Goal: Task Accomplishment & Management: Complete application form

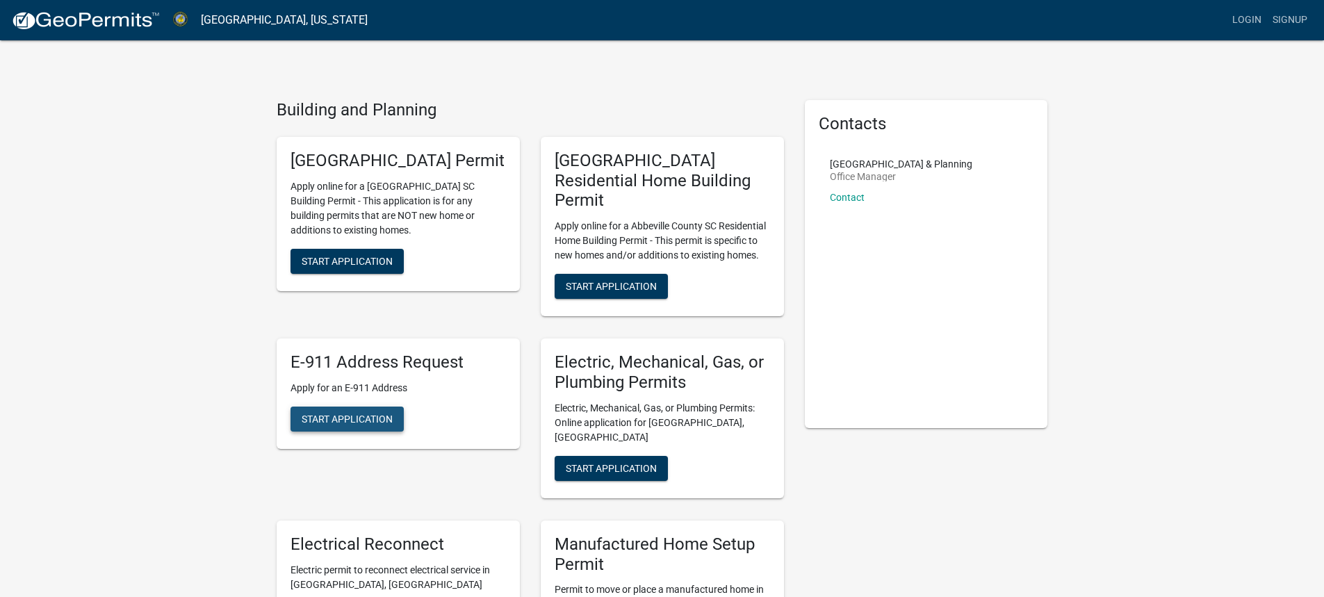
click at [346, 407] on button "Start Application" at bounding box center [347, 419] width 113 height 25
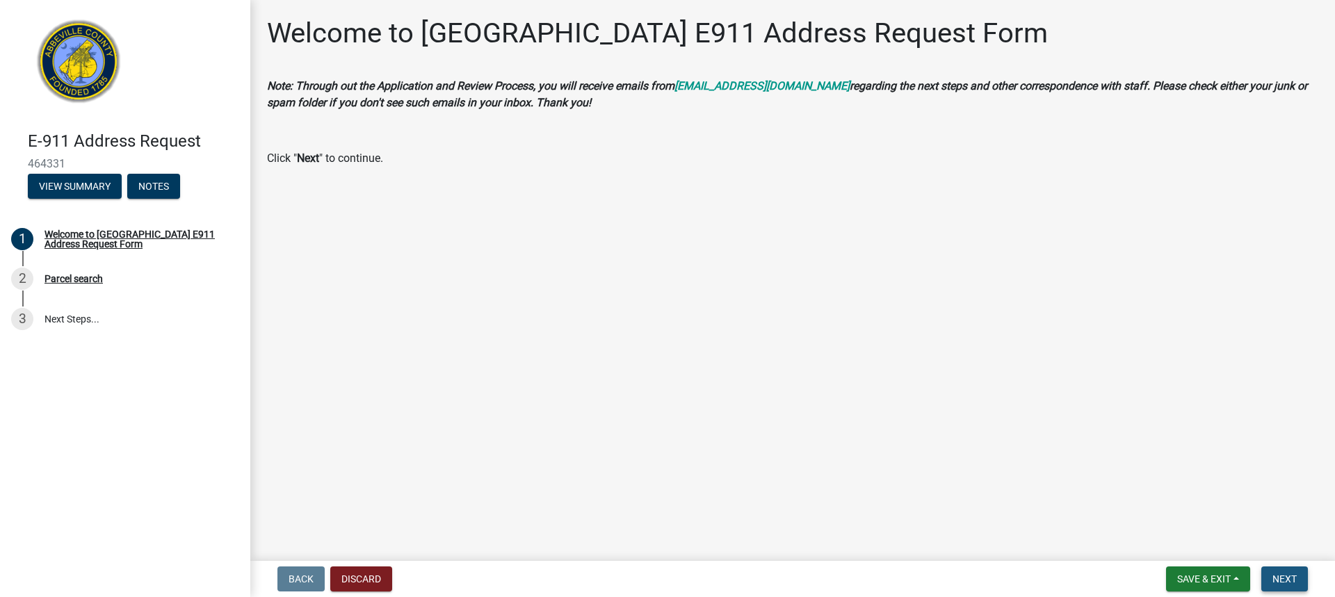
click at [1290, 581] on span "Next" at bounding box center [1284, 579] width 24 height 11
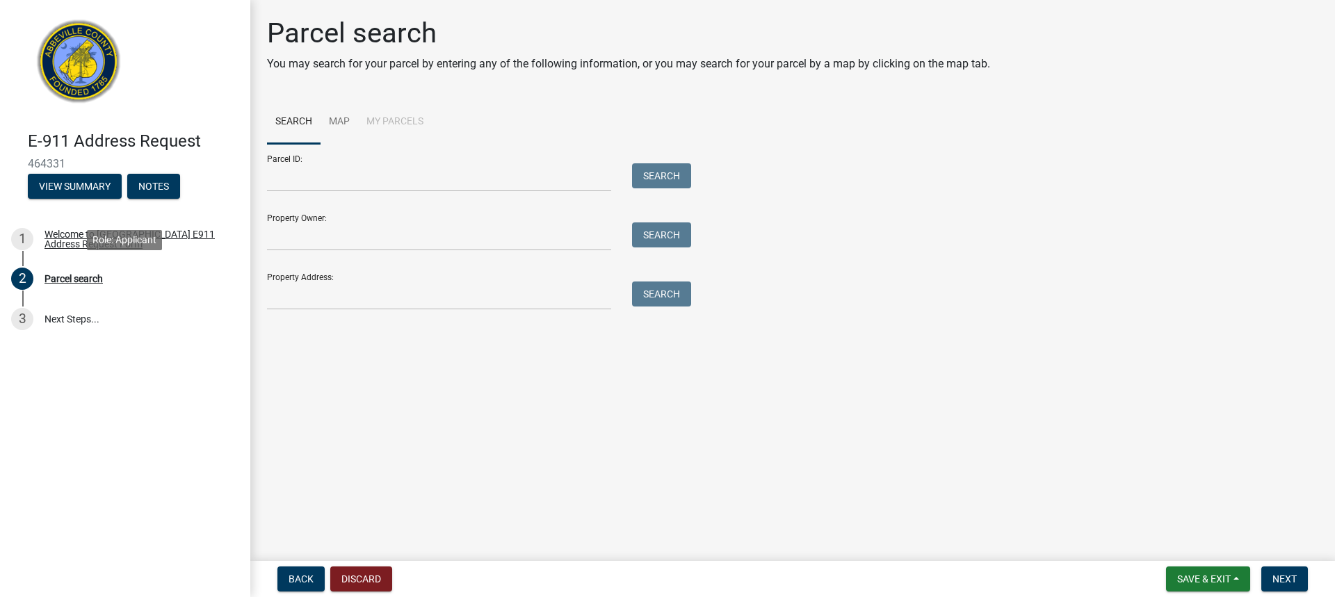
drag, startPoint x: 88, startPoint y: 279, endPoint x: 115, endPoint y: 364, distance: 89.5
click at [114, 364] on div "E-911 Address Request 464331 View Summary Notes 1 Welcome to [GEOGRAPHIC_DATA] …" at bounding box center [125, 298] width 250 height 597
click at [465, 177] on input "Parcel ID:" at bounding box center [439, 177] width 344 height 29
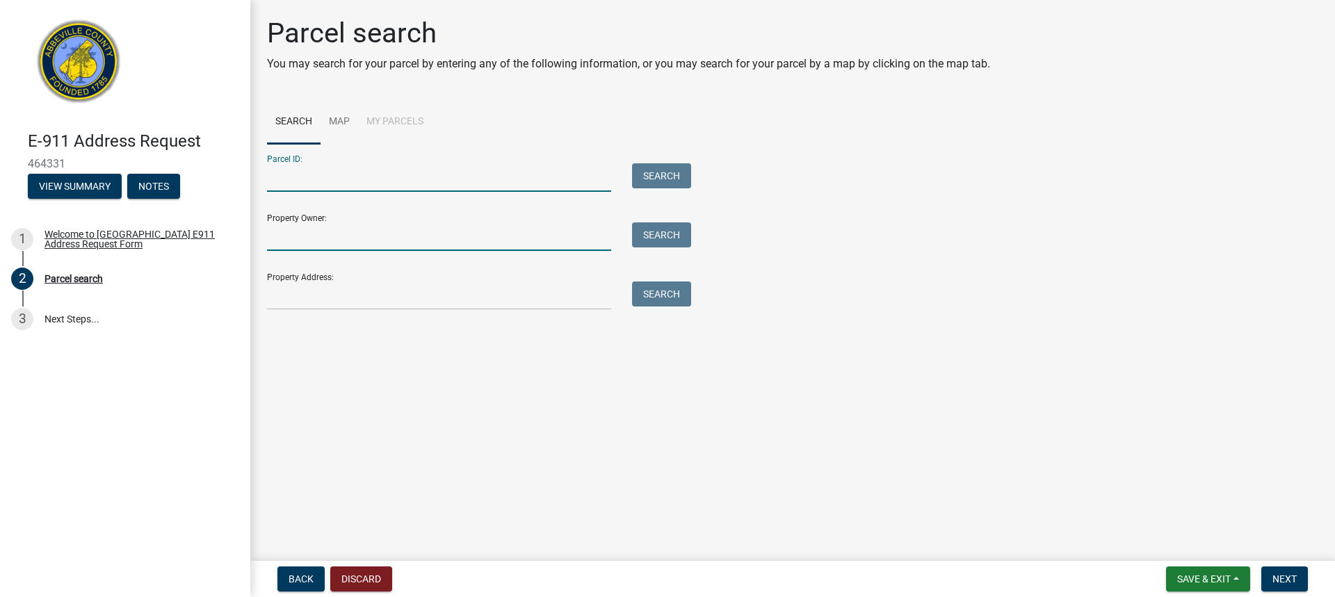
click at [479, 247] on input "Property Owner:" at bounding box center [439, 236] width 344 height 29
type input "[PERSON_NAME]"
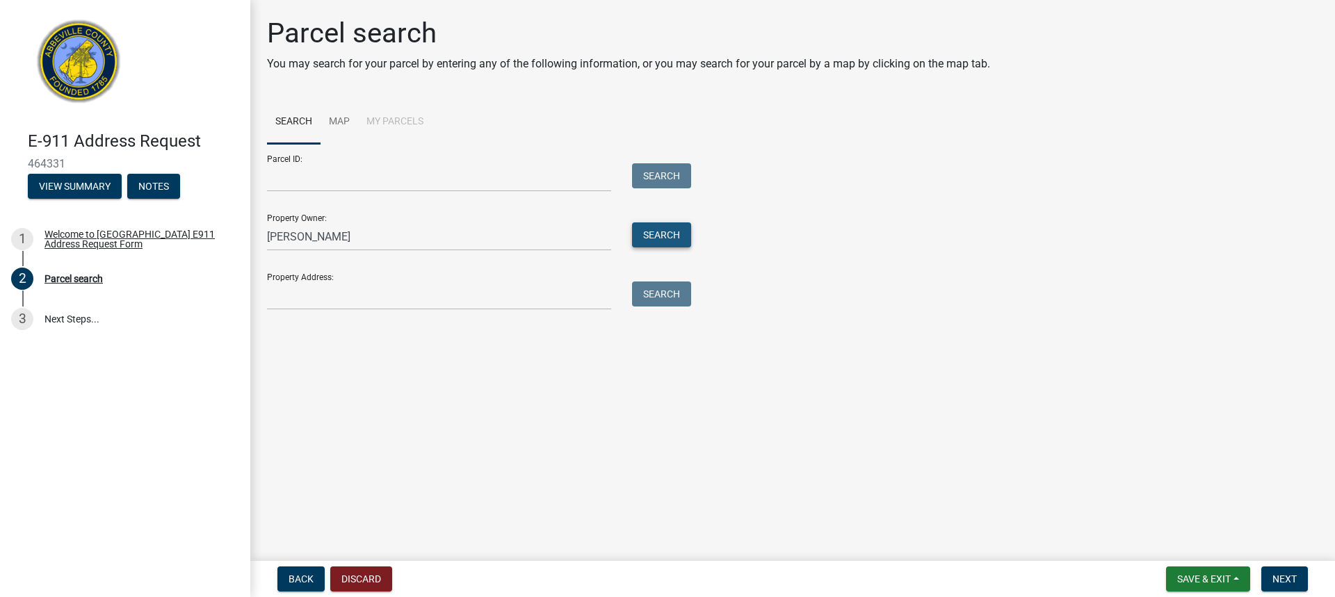
click at [659, 236] on button "Search" at bounding box center [661, 234] width 59 height 25
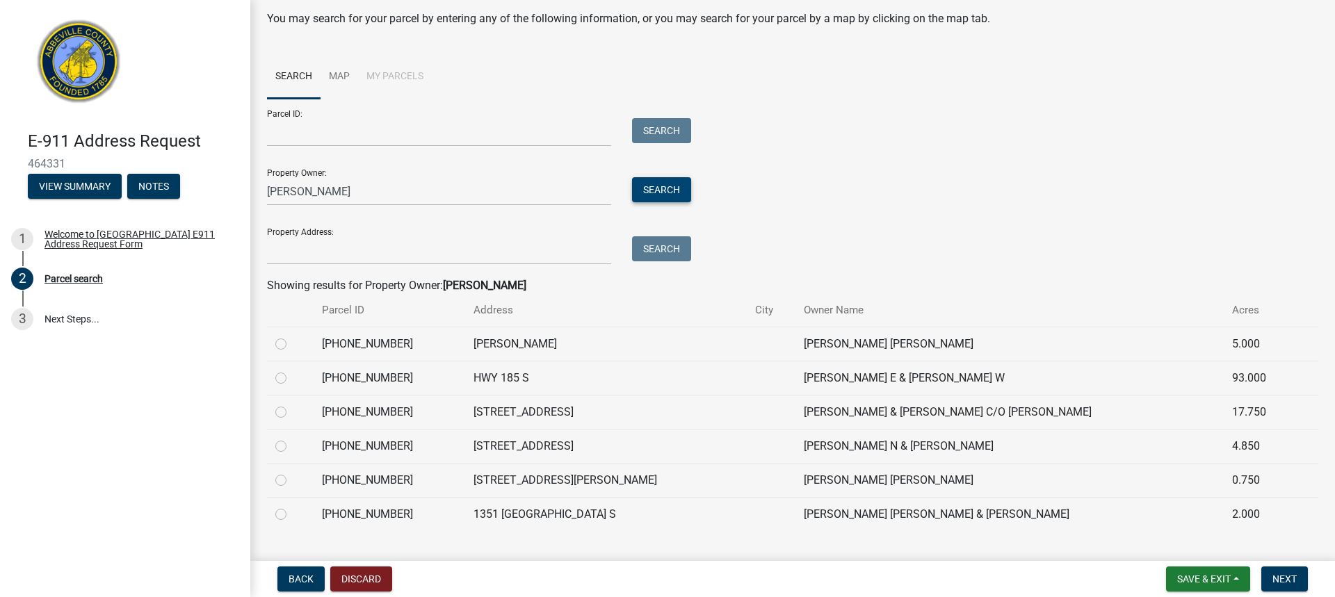
scroll to position [70, 0]
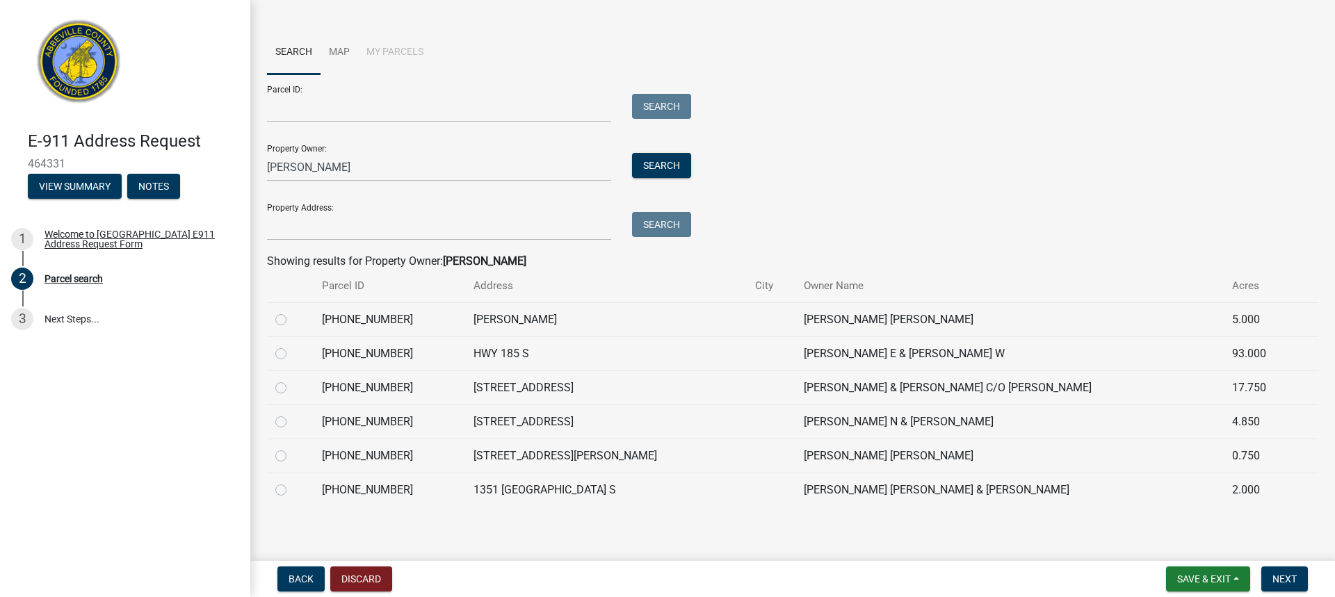
click at [292, 346] on label at bounding box center [292, 346] width 0 height 0
click at [292, 354] on input "radio" at bounding box center [296, 350] width 9 height 9
radio input "true"
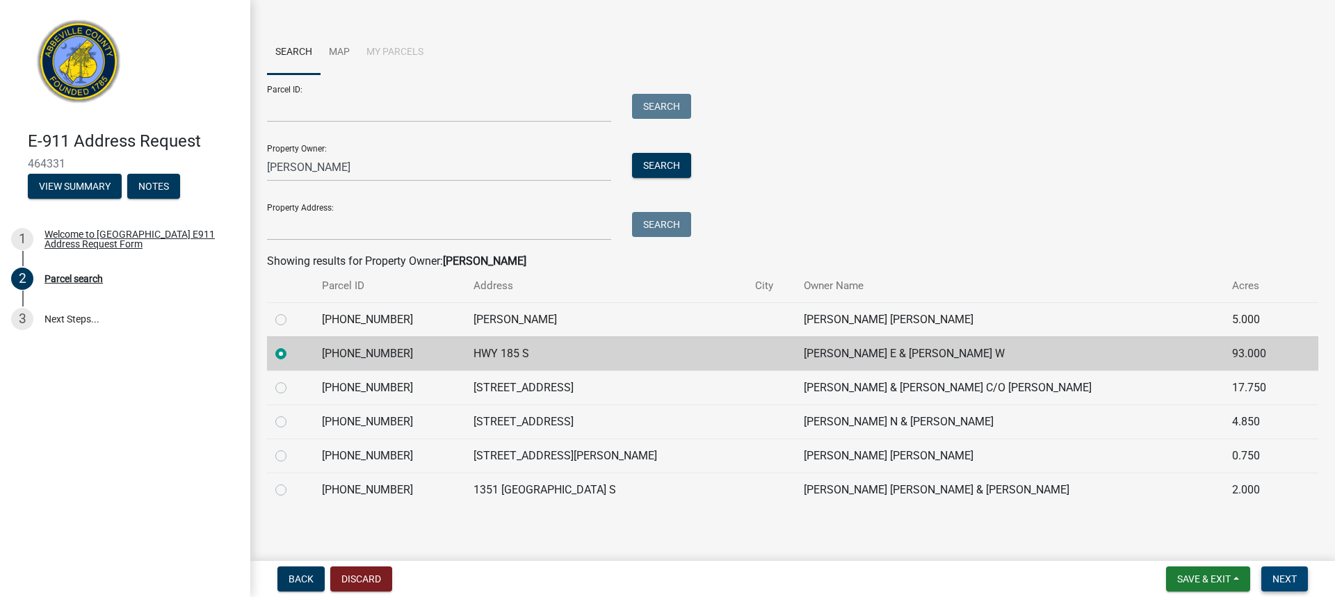
click at [1296, 577] on span "Next" at bounding box center [1284, 579] width 24 height 11
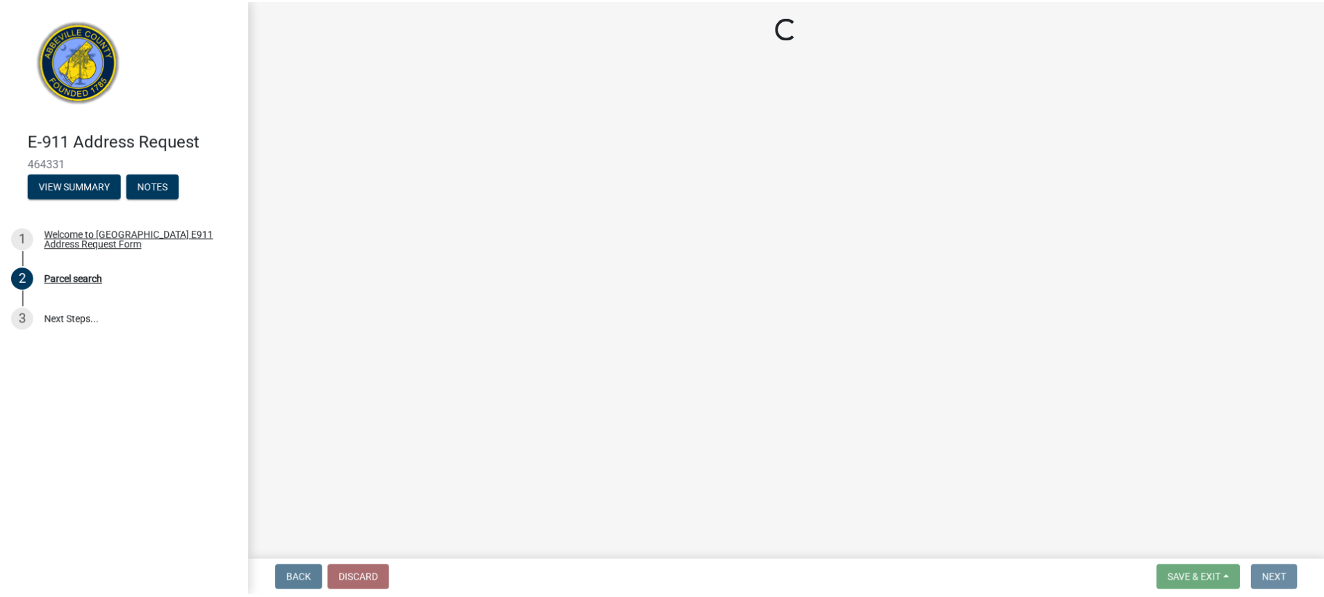
scroll to position [0, 0]
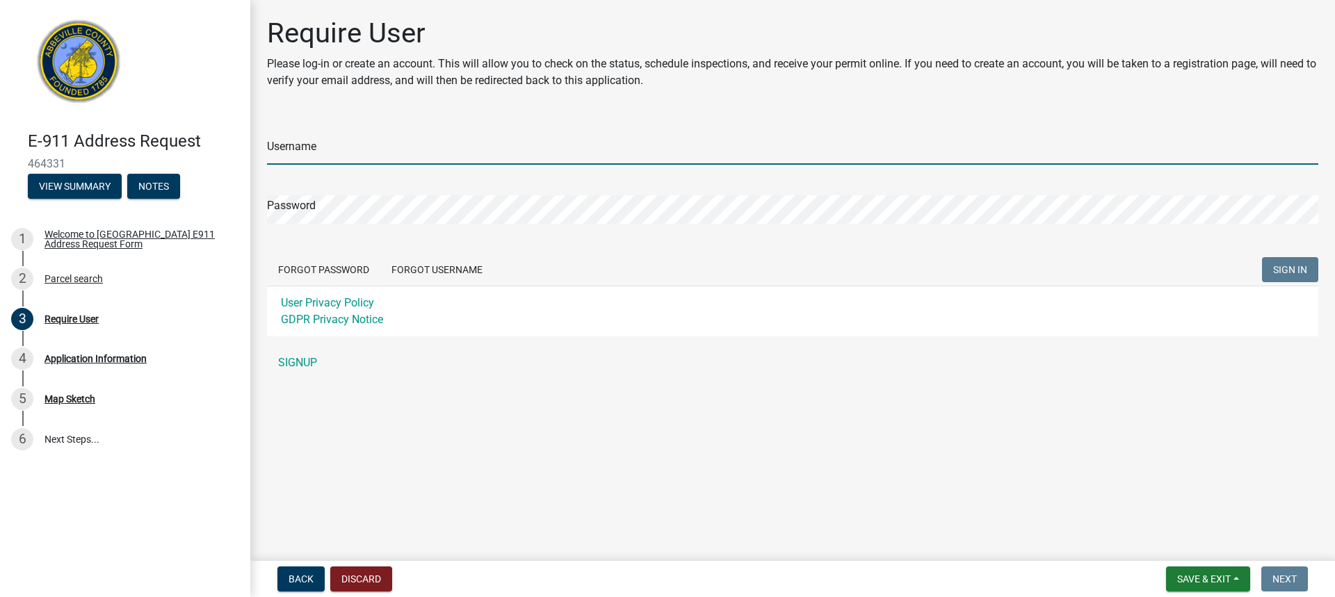
click at [350, 149] on input "Username" at bounding box center [792, 150] width 1051 height 29
type input "anjipinson"
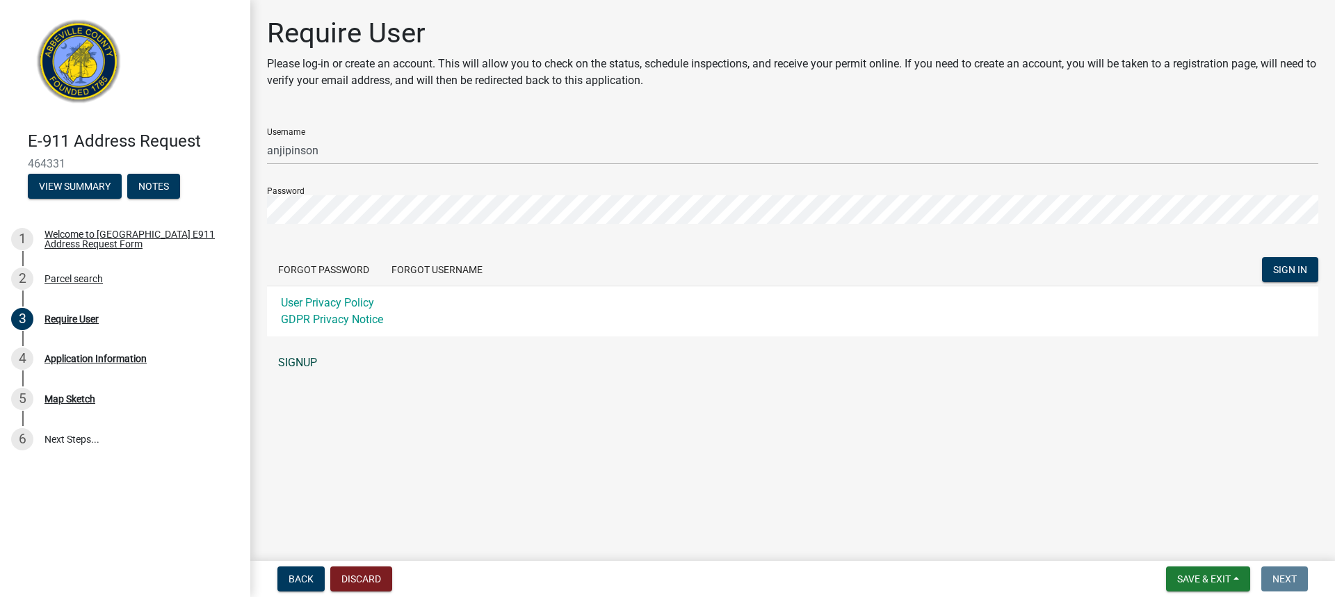
click at [291, 359] on link "SIGNUP" at bounding box center [792, 363] width 1051 height 28
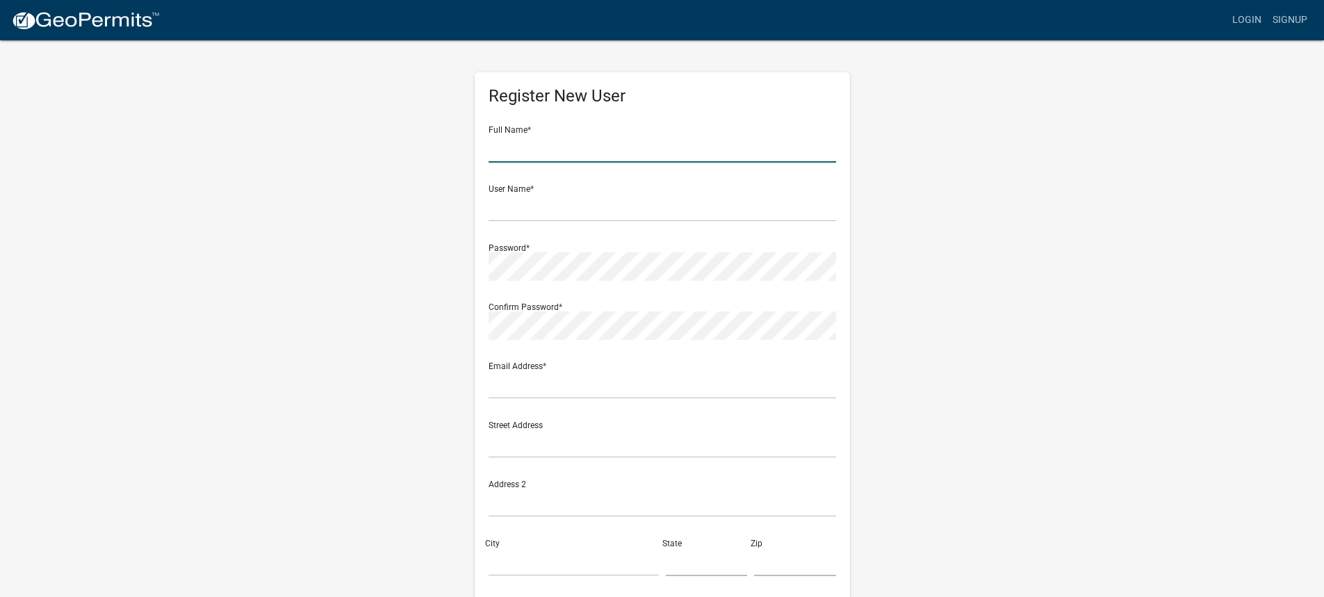
click at [557, 147] on input "text" at bounding box center [663, 148] width 348 height 29
type input "[PERSON_NAME]"
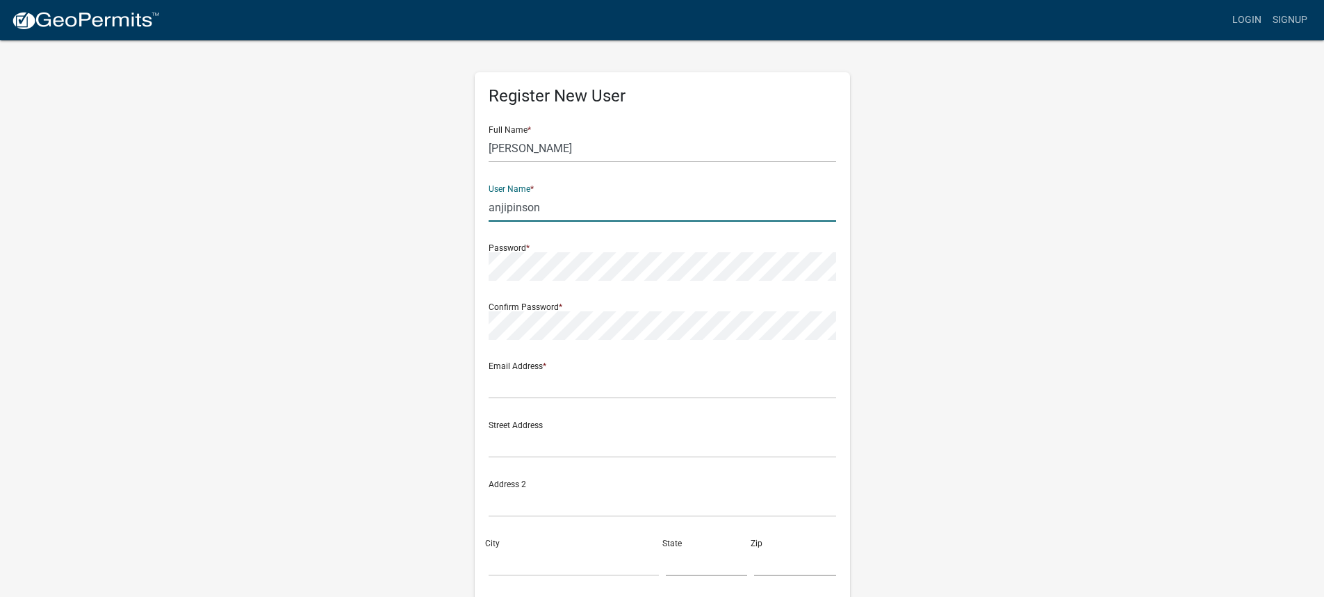
type input "anjipinson"
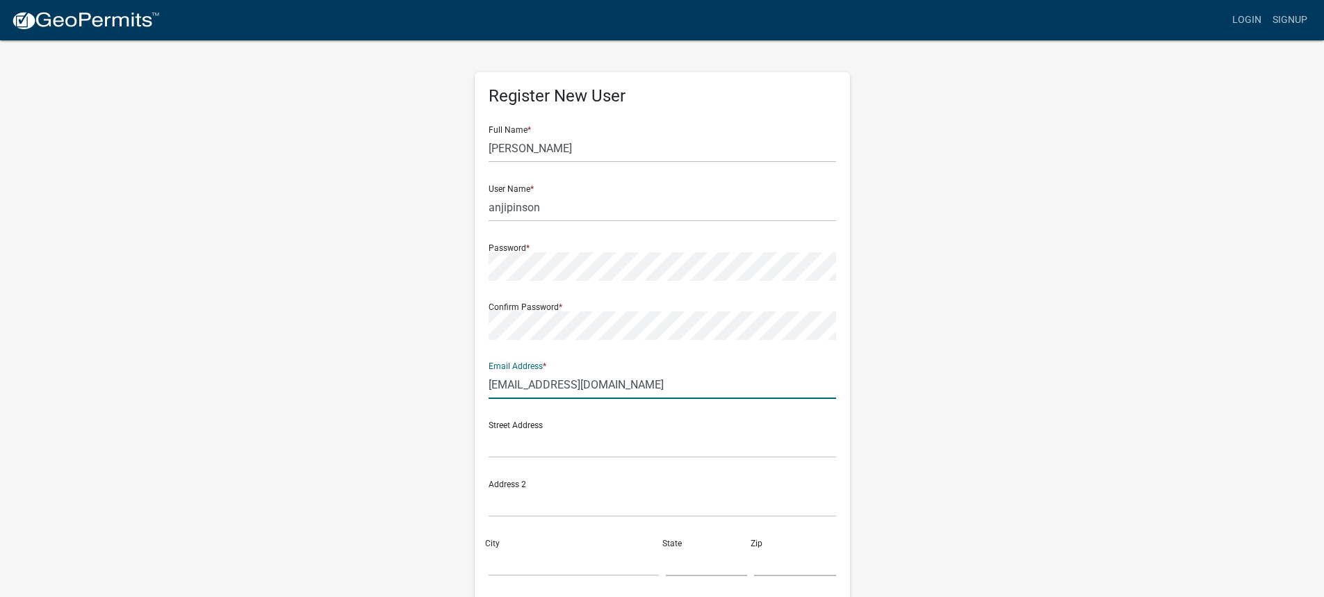
type input "[EMAIL_ADDRESS][DOMAIN_NAME]"
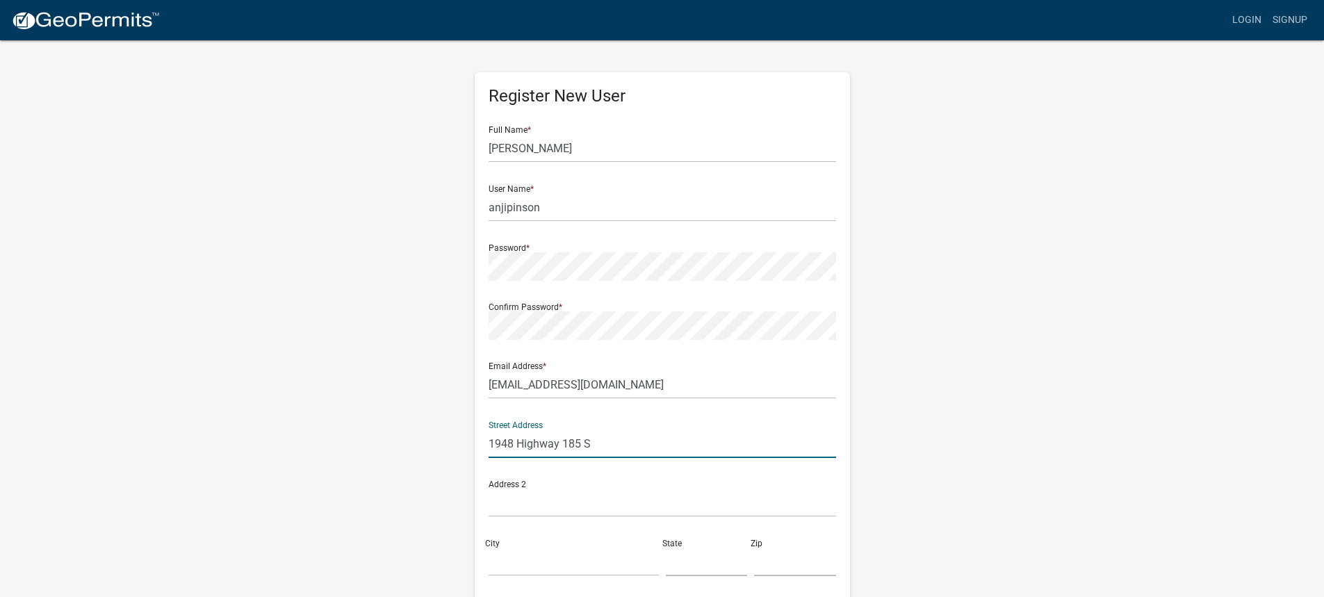
type input "1948 Highway 185 S"
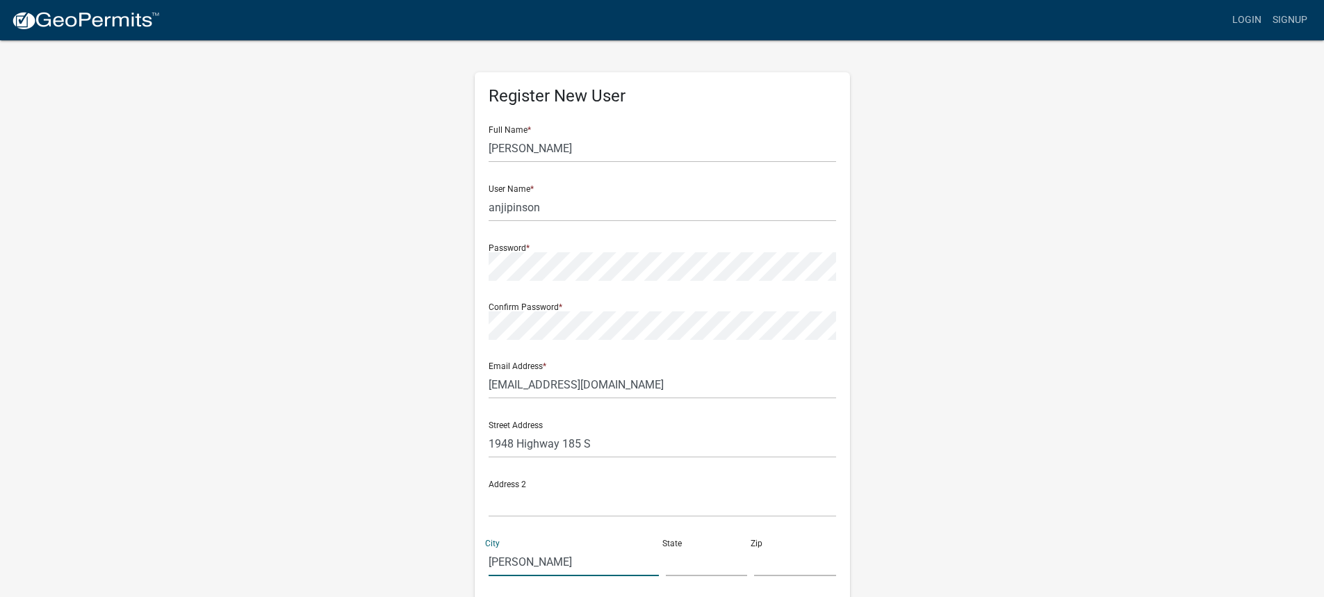
type input "[PERSON_NAME]"
type input "SC"
type input "29653"
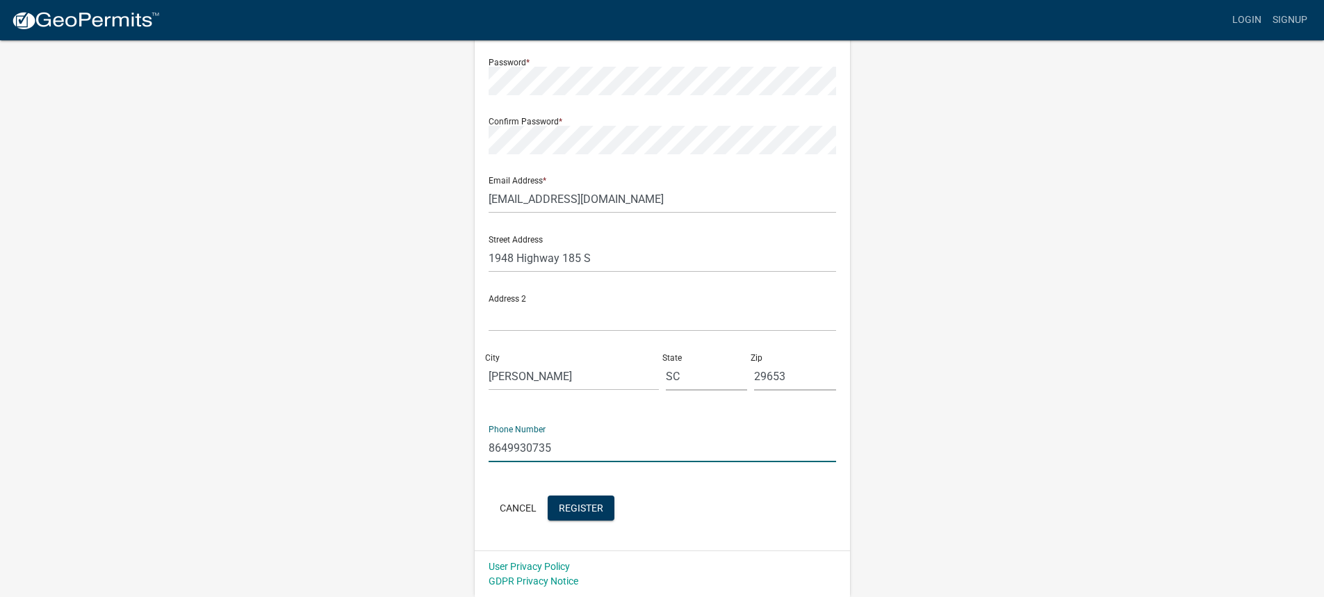
type input "8649930735"
click at [717, 492] on form "Full Name * [PERSON_NAME] User Name * anjipinson Password * Confirm Password * …" at bounding box center [663, 226] width 348 height 595
click at [596, 510] on span "Register" at bounding box center [581, 507] width 44 height 11
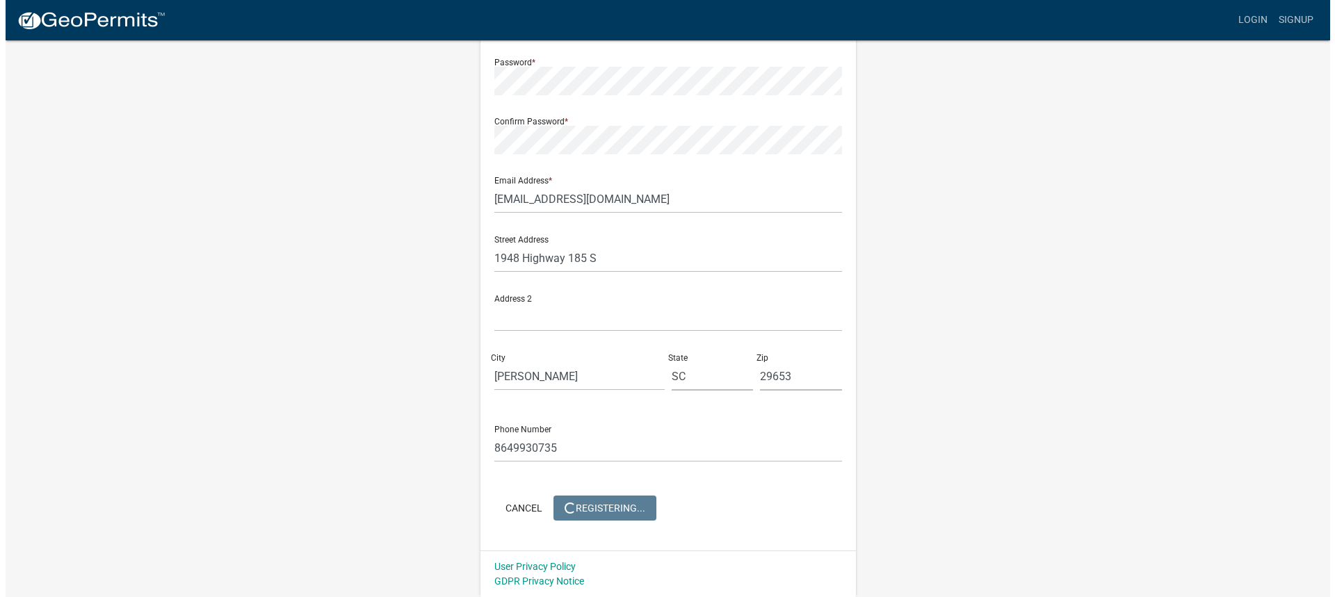
scroll to position [0, 0]
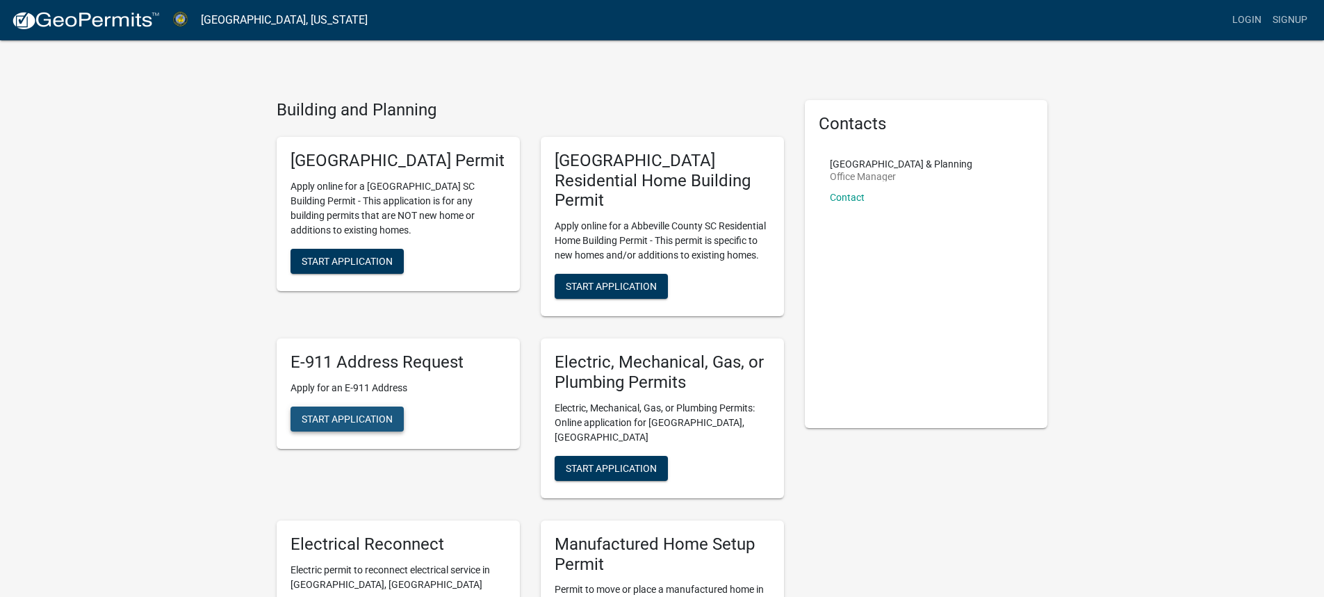
click at [368, 416] on span "Start Application" at bounding box center [347, 418] width 91 height 11
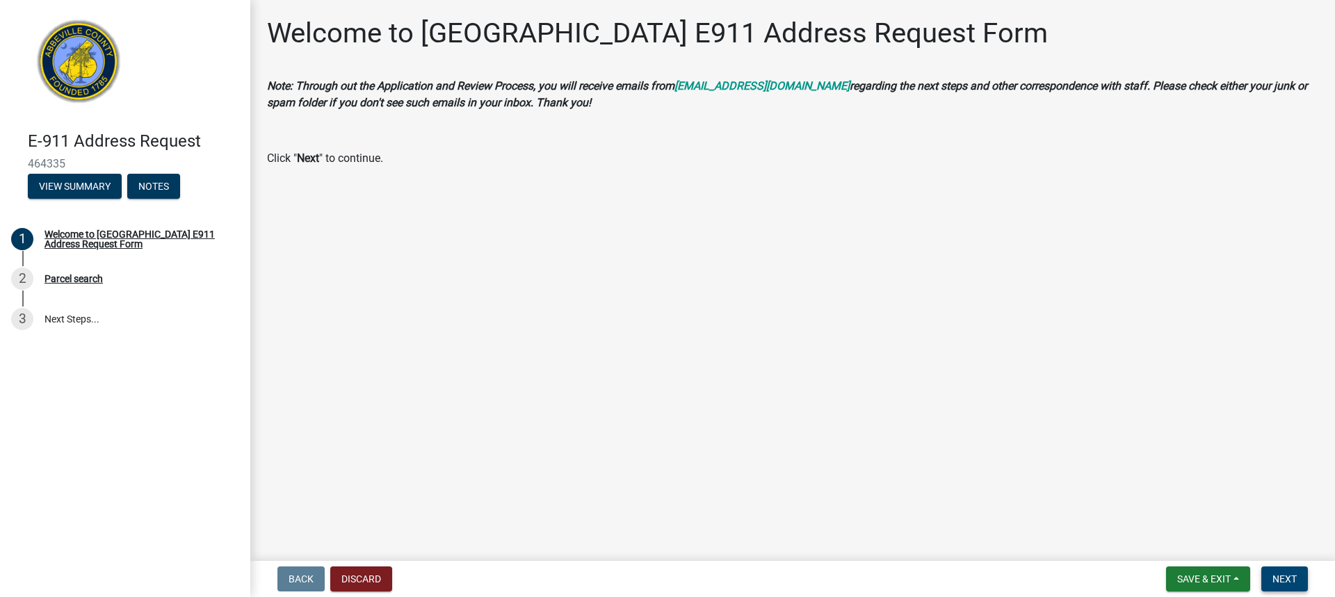
click at [1273, 576] on span "Next" at bounding box center [1284, 579] width 24 height 11
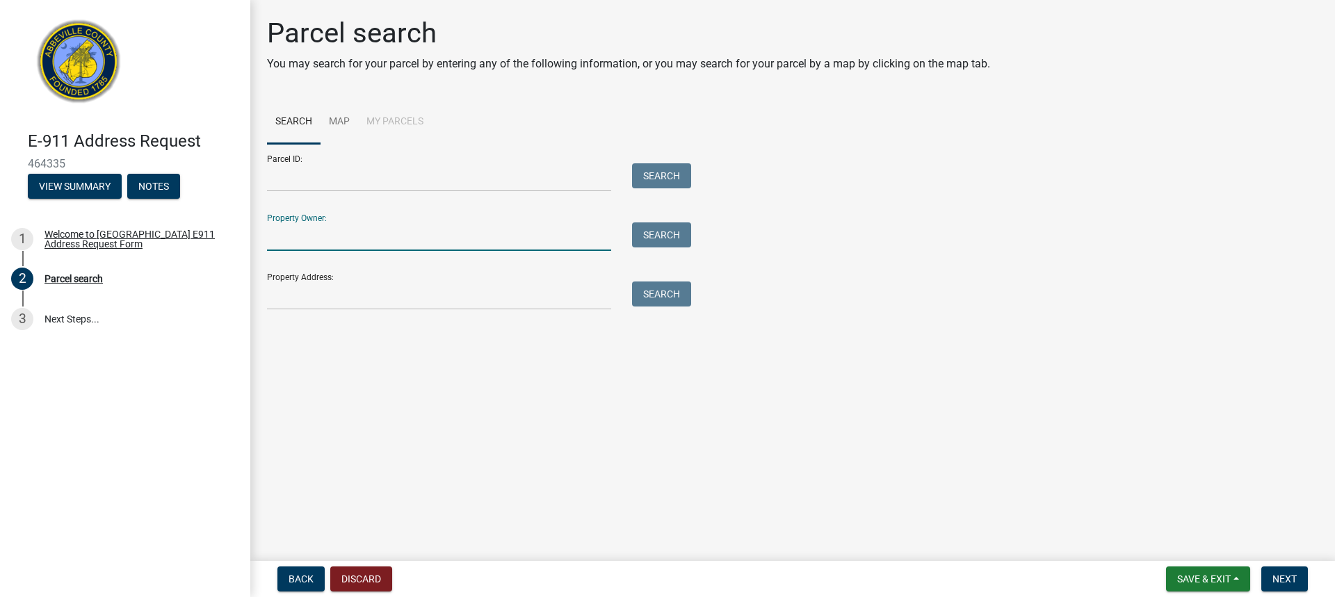
click at [346, 242] on input "Property Owner:" at bounding box center [439, 236] width 344 height 29
type input "[PERSON_NAME]"
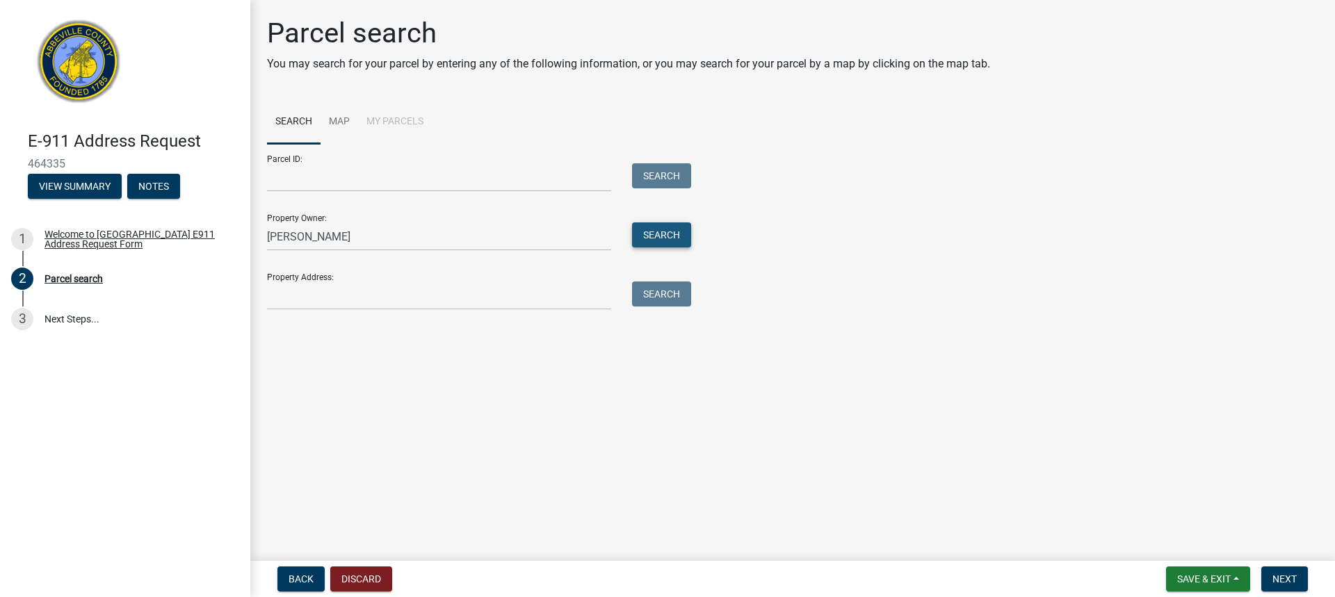
click at [666, 243] on button "Search" at bounding box center [661, 234] width 59 height 25
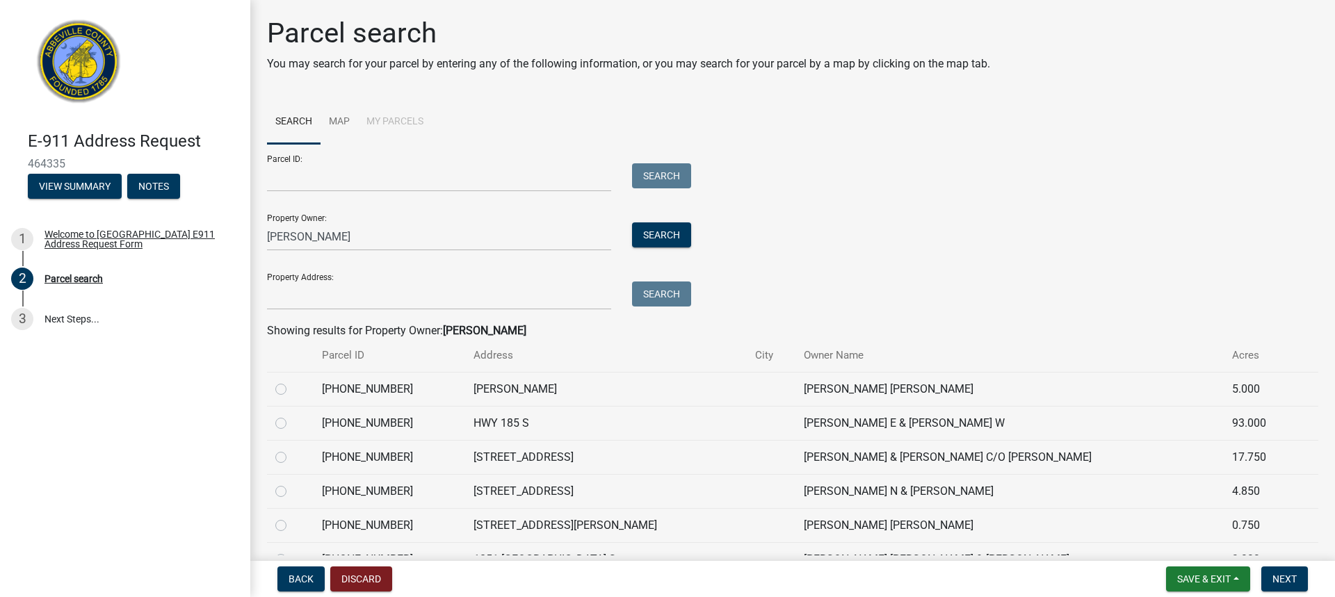
click at [292, 415] on label at bounding box center [292, 415] width 0 height 0
click at [292, 422] on input "radio" at bounding box center [296, 419] width 9 height 9
radio input "true"
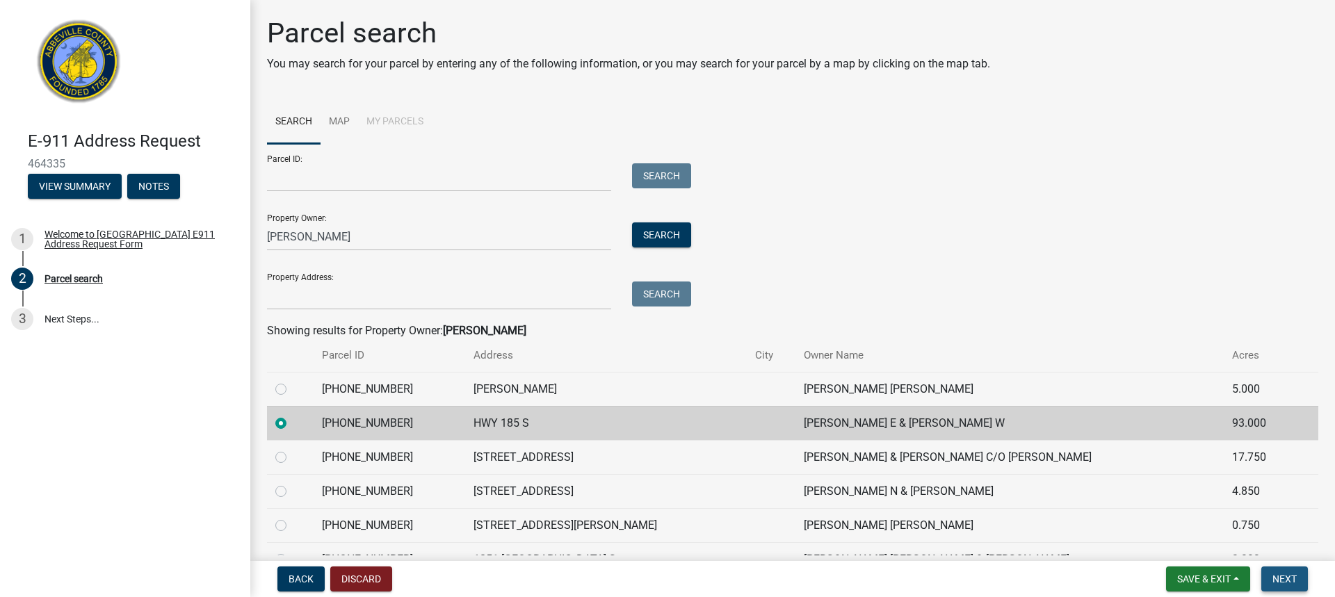
click at [1277, 574] on span "Next" at bounding box center [1284, 579] width 24 height 11
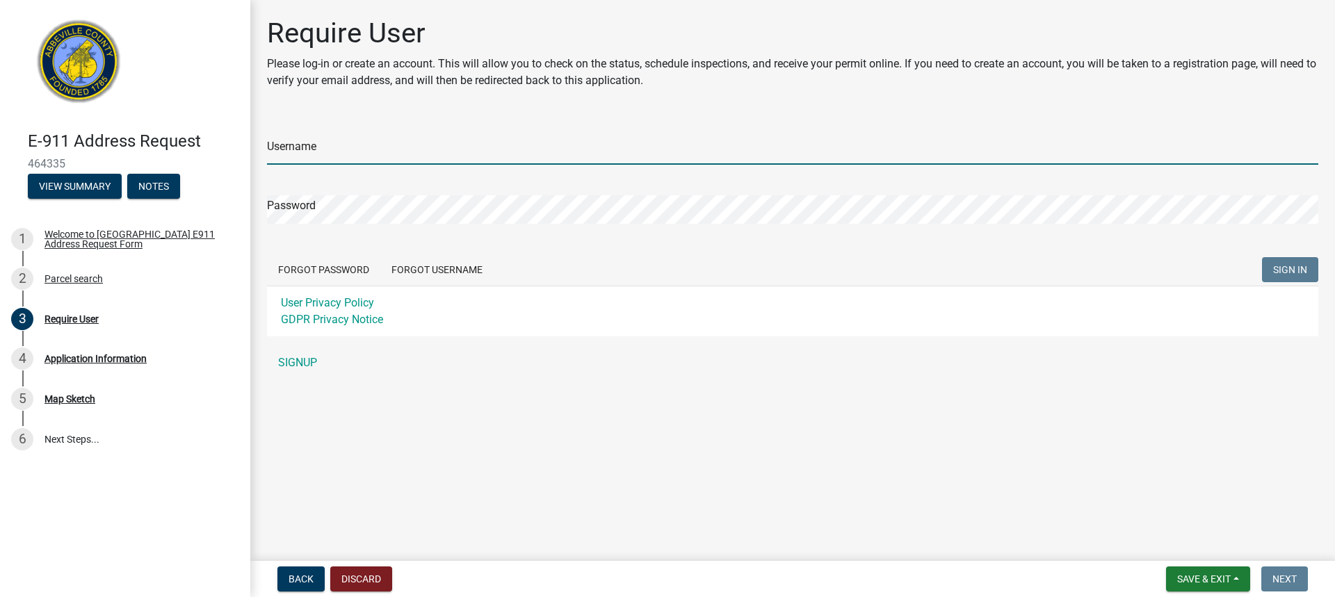
type input "anjipinson"
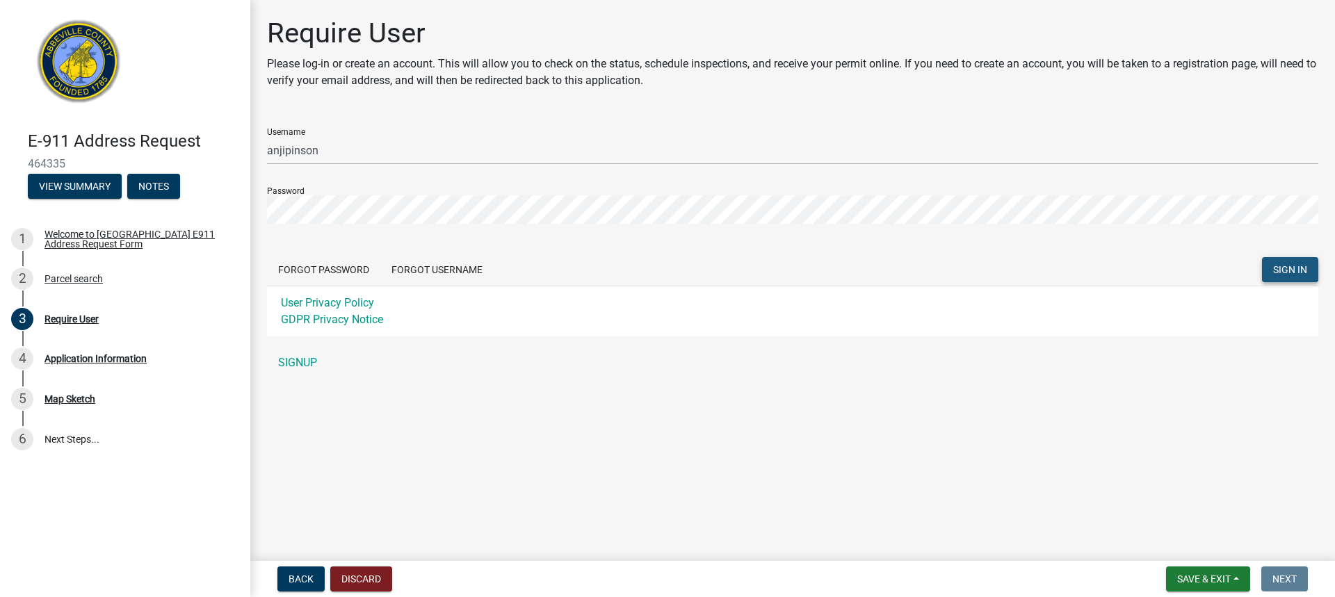
click at [1288, 269] on span "SIGN IN" at bounding box center [1290, 269] width 34 height 11
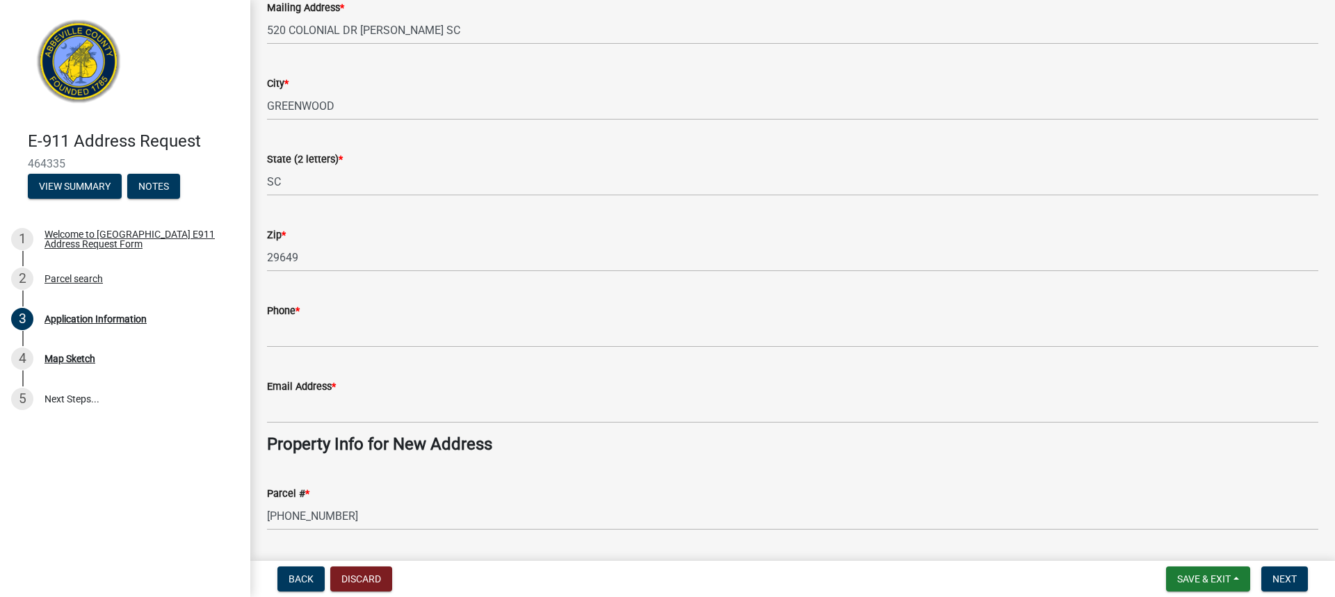
scroll to position [209, 0]
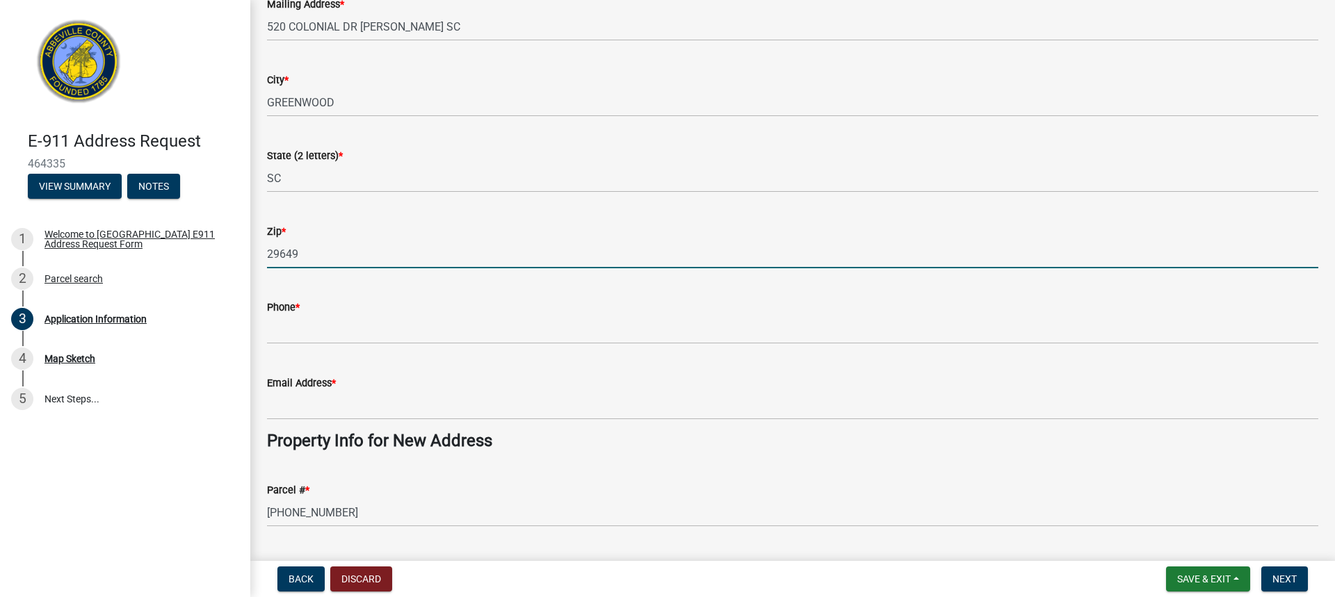
click at [311, 254] on input "29649" at bounding box center [792, 254] width 1051 height 29
type input "29653"
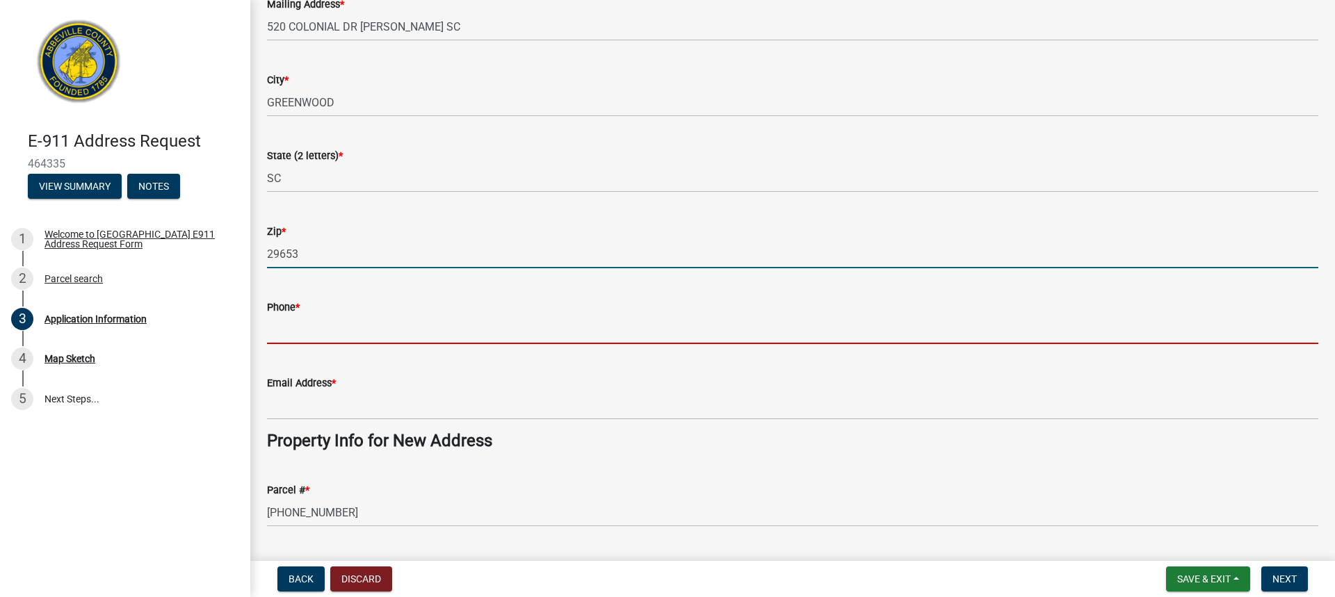
click at [493, 334] on input "Phone *" at bounding box center [792, 330] width 1051 height 29
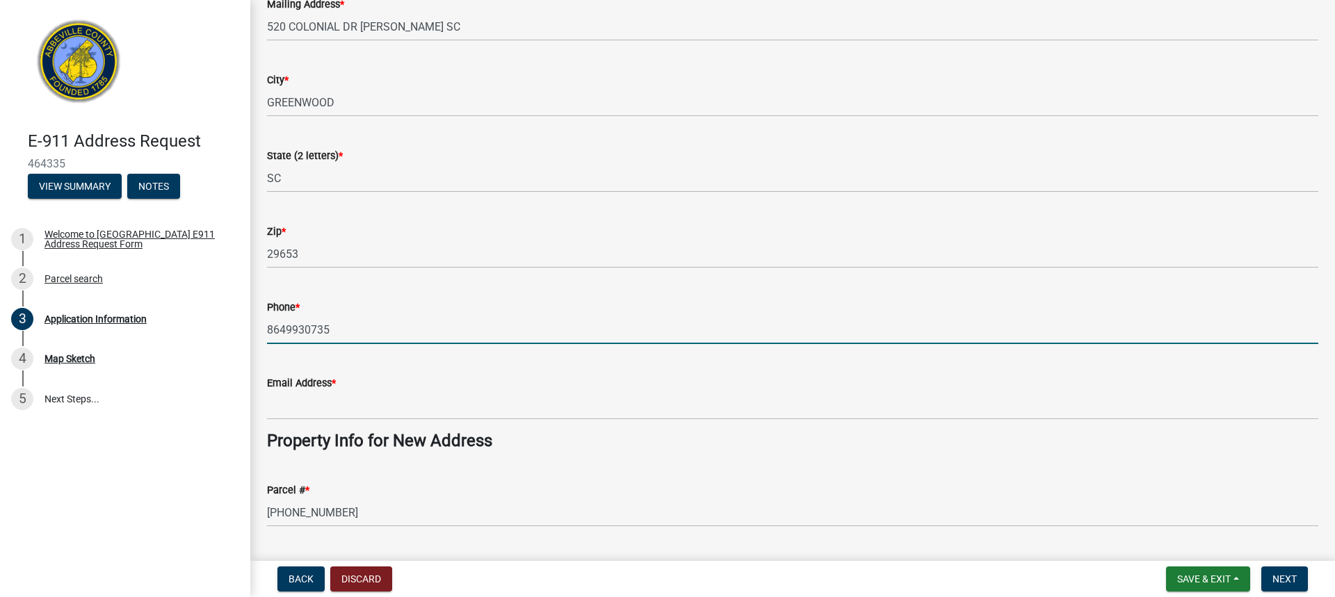
type input "8649930735"
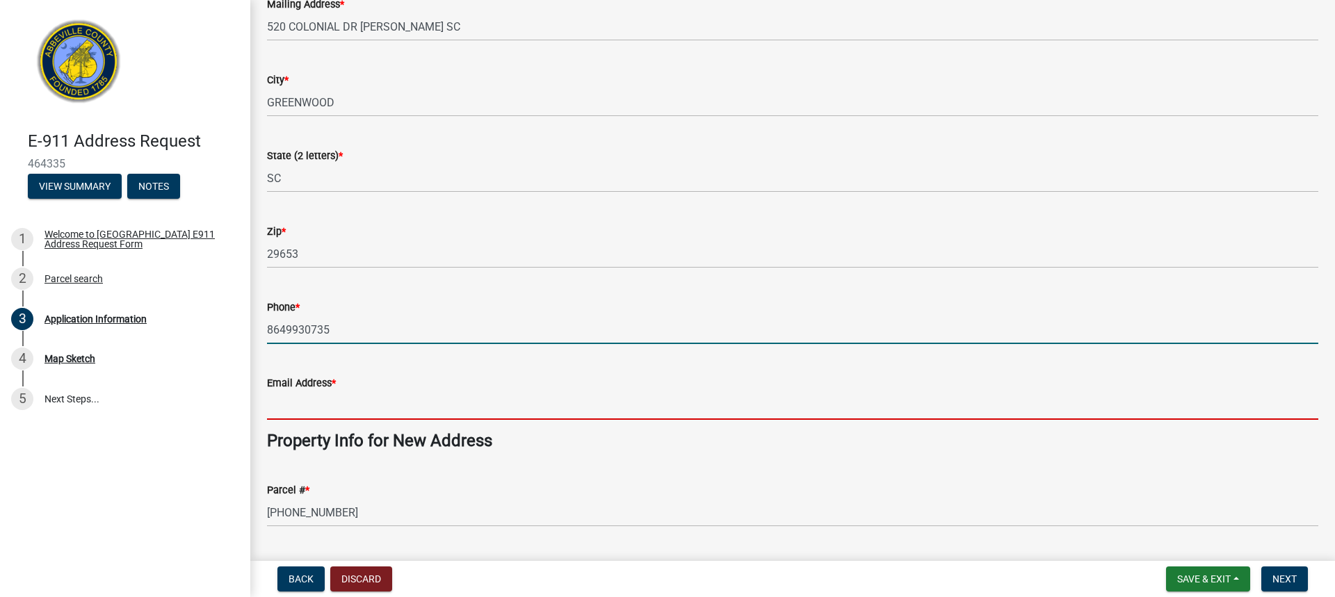
click at [503, 411] on input "Email Address *" at bounding box center [792, 405] width 1051 height 29
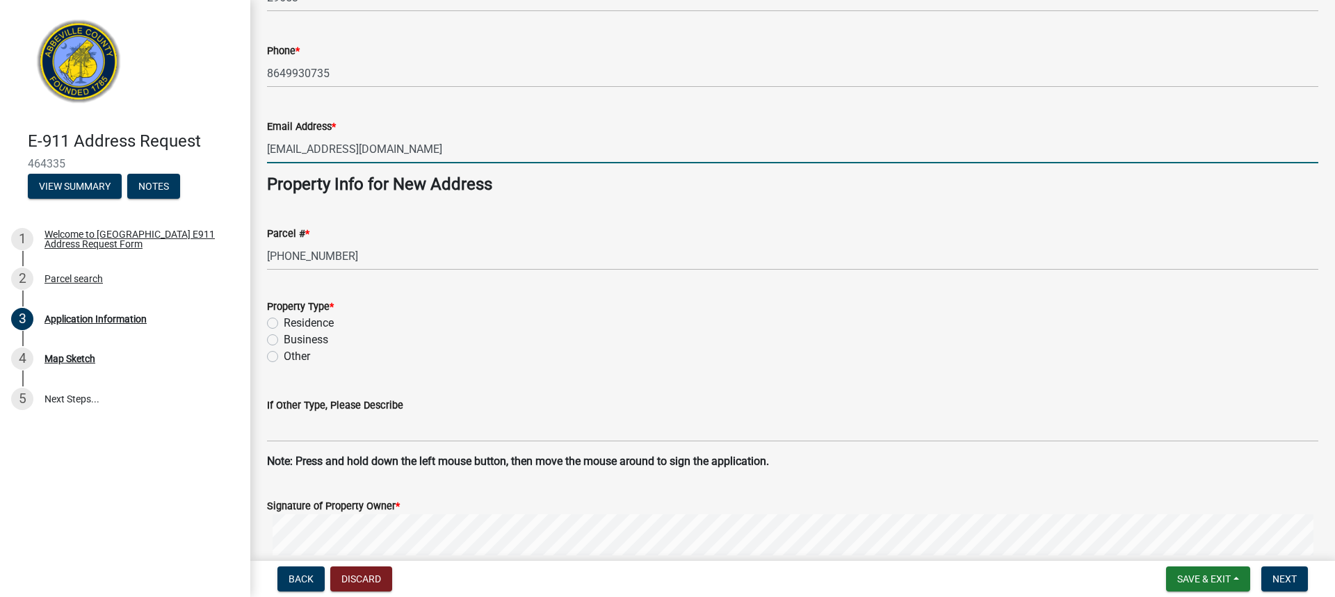
scroll to position [487, 0]
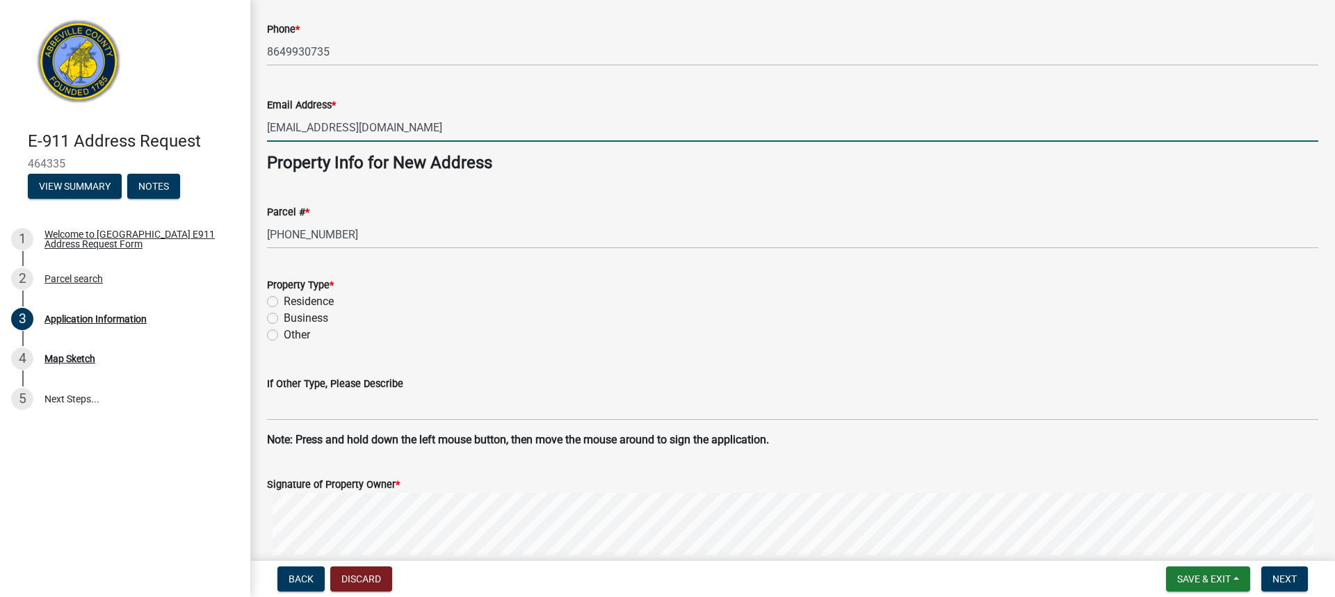
type input "[EMAIL_ADDRESS][DOMAIN_NAME]"
click at [284, 298] on label "Residence" at bounding box center [309, 301] width 50 height 17
click at [284, 298] on input "Residence" at bounding box center [288, 297] width 9 height 9
radio input "true"
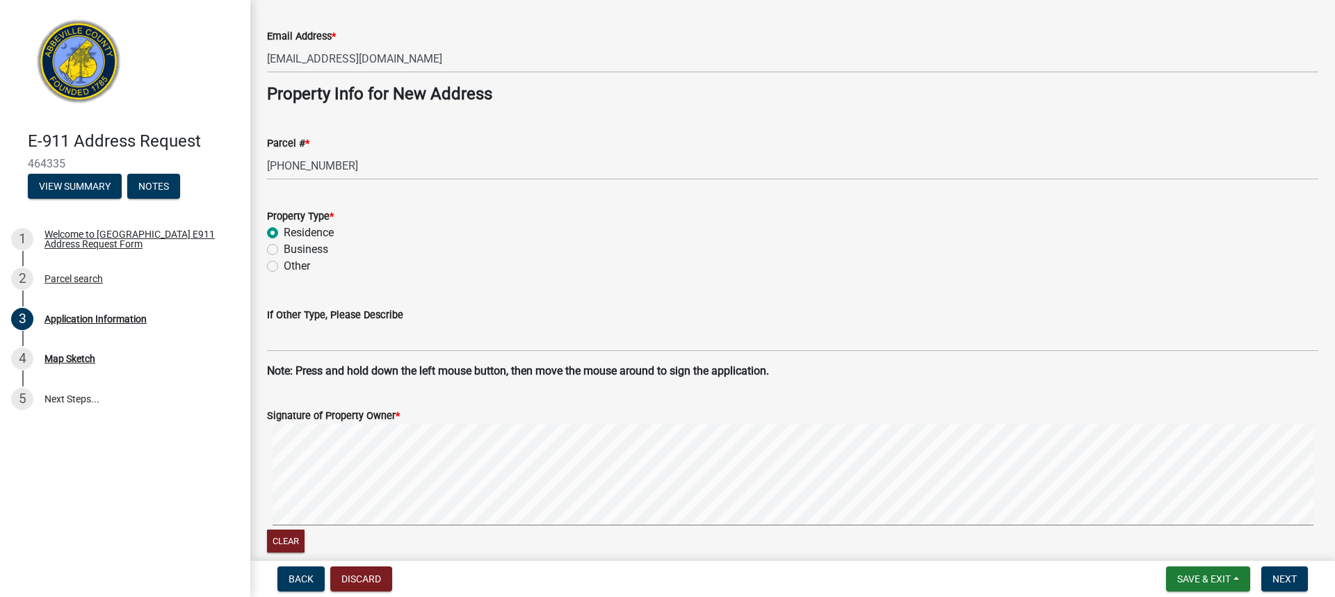
scroll to position [556, 0]
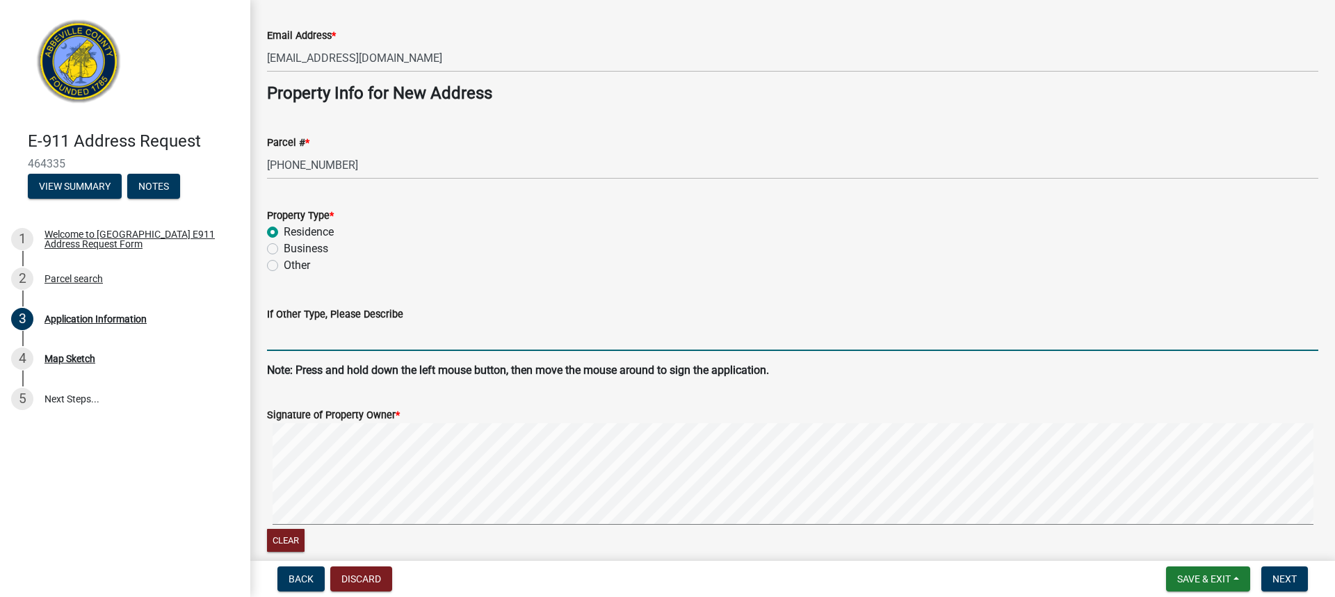
click at [417, 341] on input "If Other Type, Please Describe" at bounding box center [792, 337] width 1051 height 29
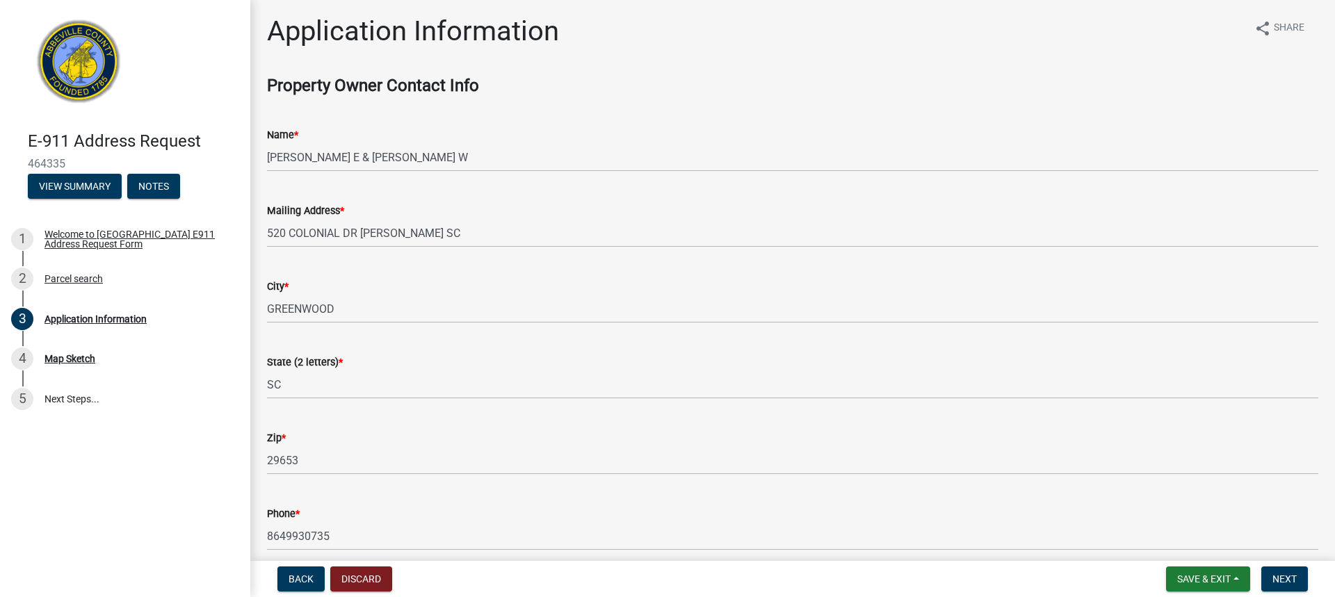
scroll to position [0, 0]
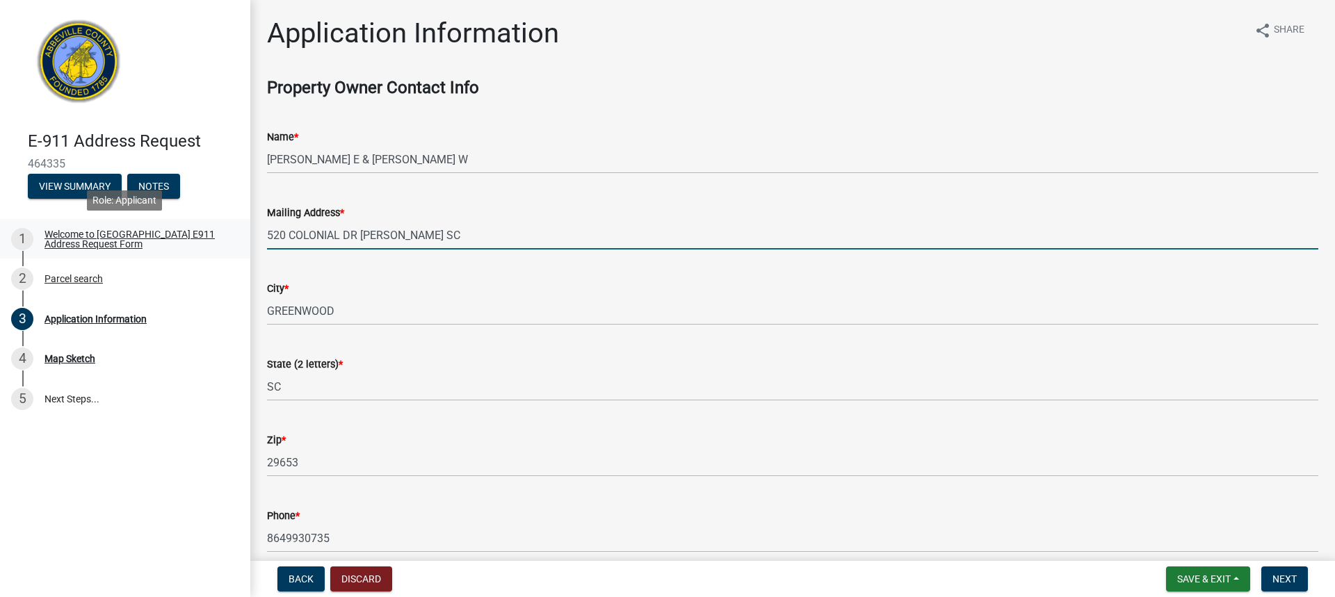
drag, startPoint x: 375, startPoint y: 236, endPoint x: 193, endPoint y: 231, distance: 182.2
click at [193, 231] on div "E-911 Address Request 464335 View Summary Notes 1 Welcome to Abbeville County E…" at bounding box center [667, 298] width 1335 height 597
type input "1948 Highway 185 S"
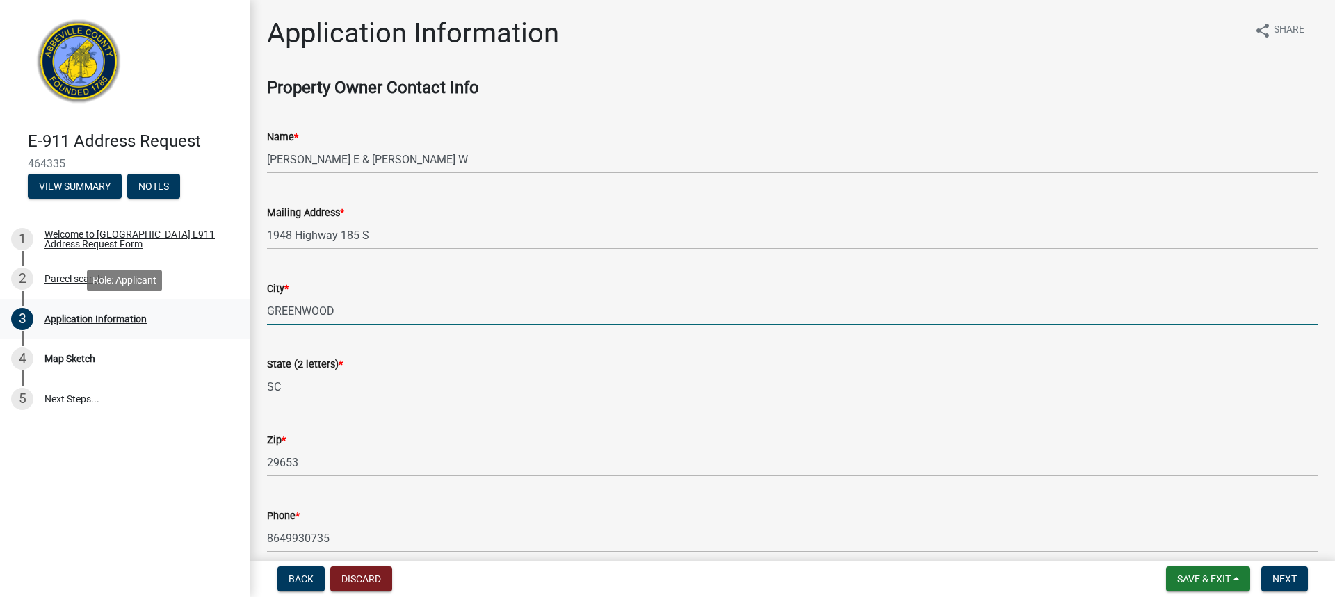
drag, startPoint x: 341, startPoint y: 310, endPoint x: 222, endPoint y: 311, distance: 118.2
click at [222, 311] on div "E-911 Address Request 464335 View Summary Notes 1 Welcome to Abbeville County E…" at bounding box center [667, 298] width 1335 height 597
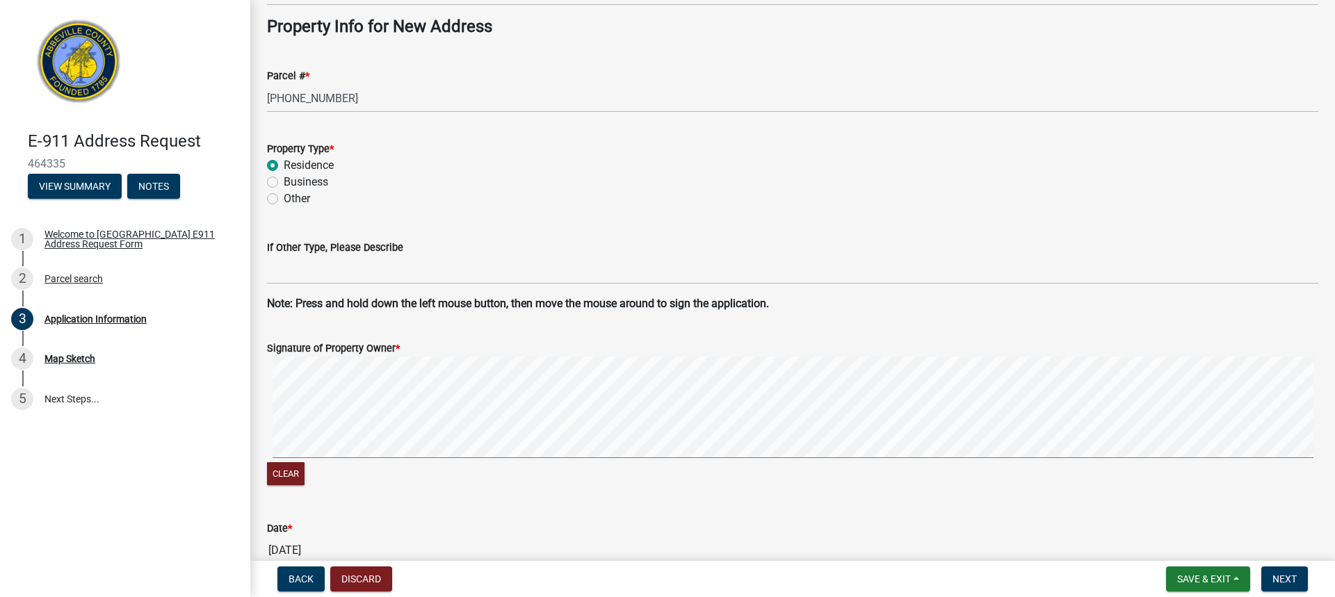
scroll to position [626, 0]
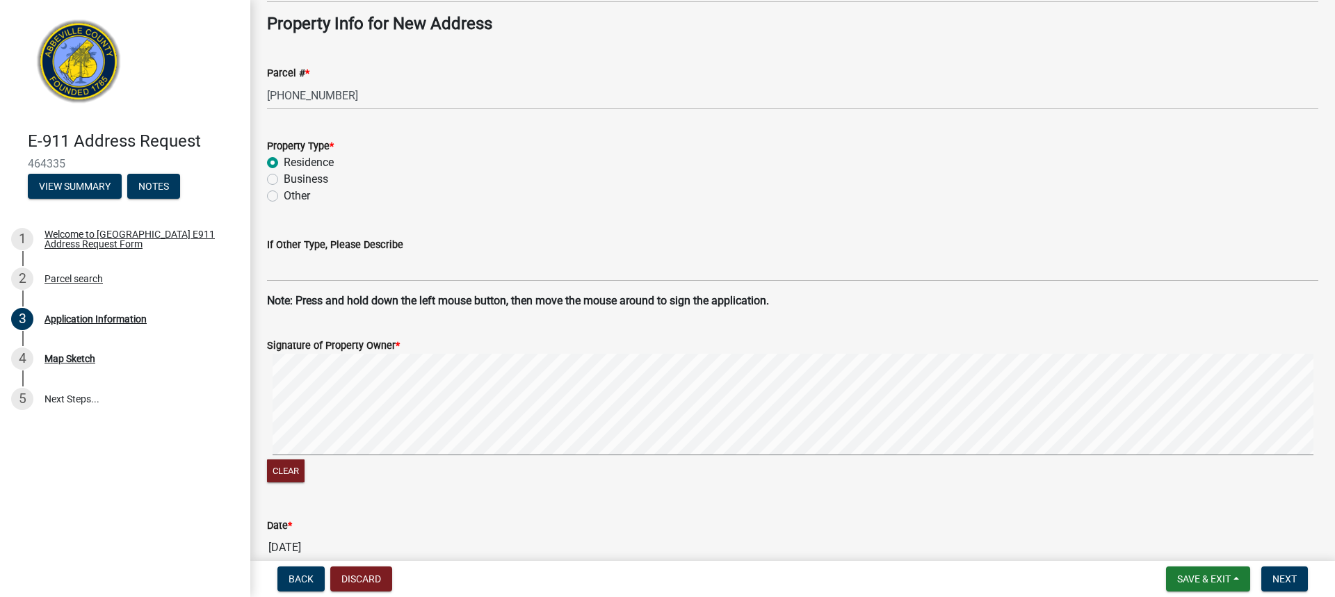
type input "[PERSON_NAME]"
click at [284, 195] on label "Other" at bounding box center [297, 196] width 26 height 17
click at [284, 195] on input "Other" at bounding box center [288, 192] width 9 height 9
radio input "true"
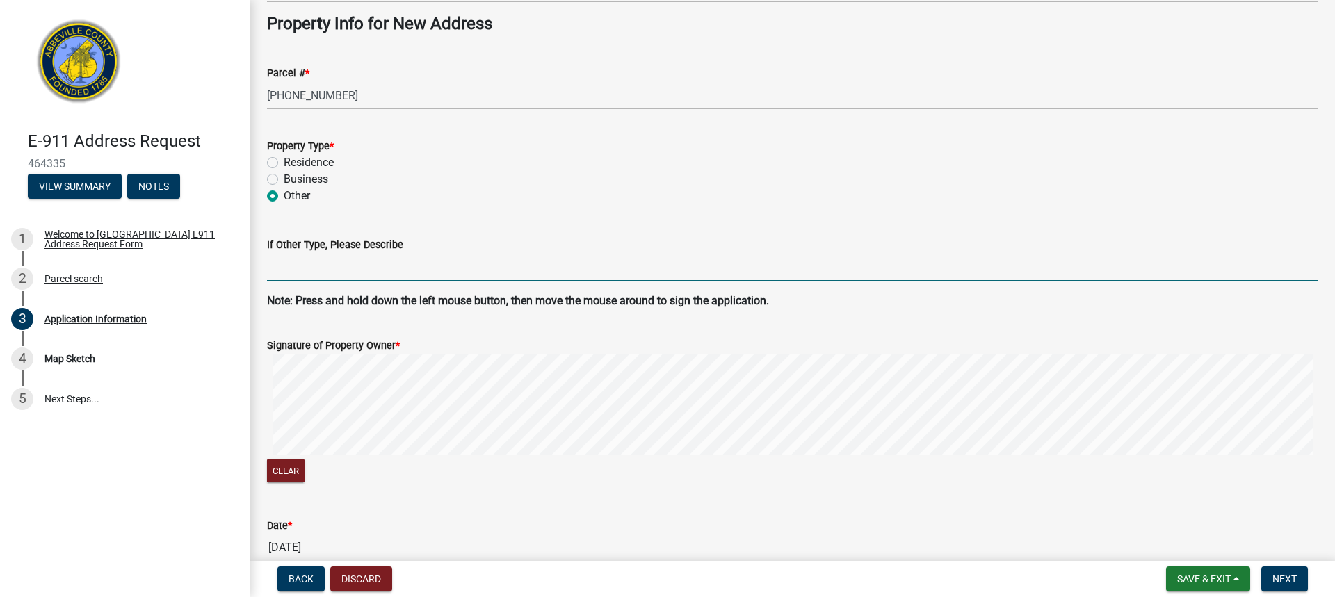
click at [354, 265] on input "If Other Type, Please Describe" at bounding box center [792, 267] width 1051 height 29
type input "additional driveway needing 911 and mailing address."
click at [1283, 578] on span "Next" at bounding box center [1284, 579] width 24 height 11
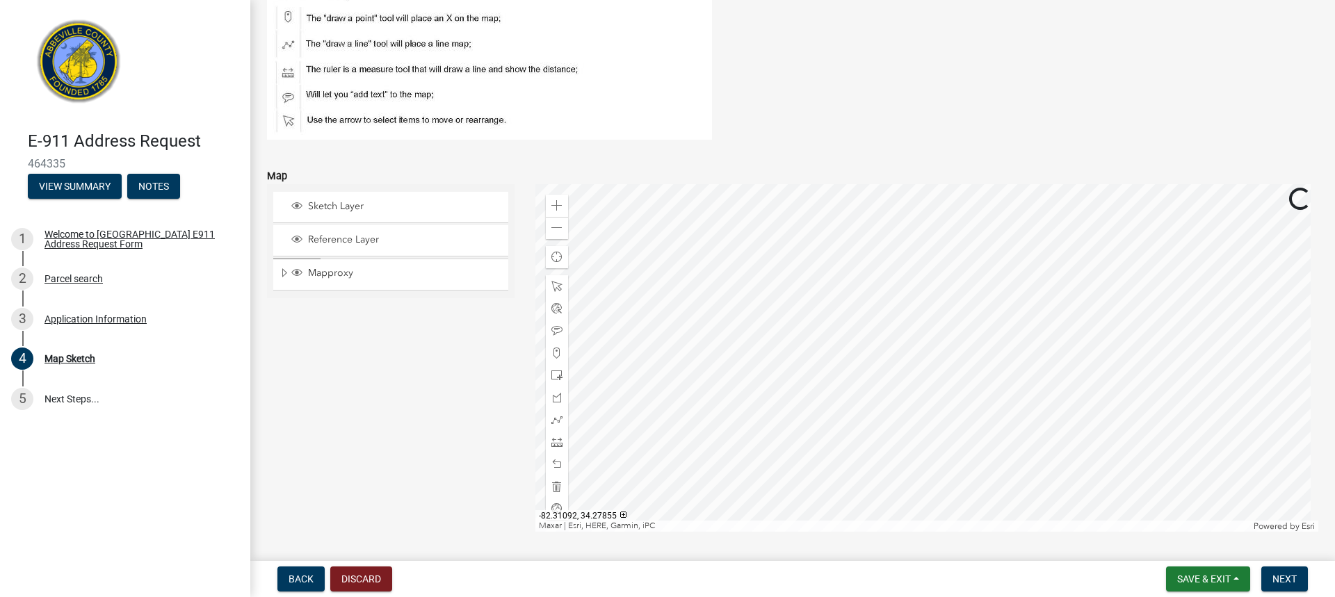
scroll to position [209, 0]
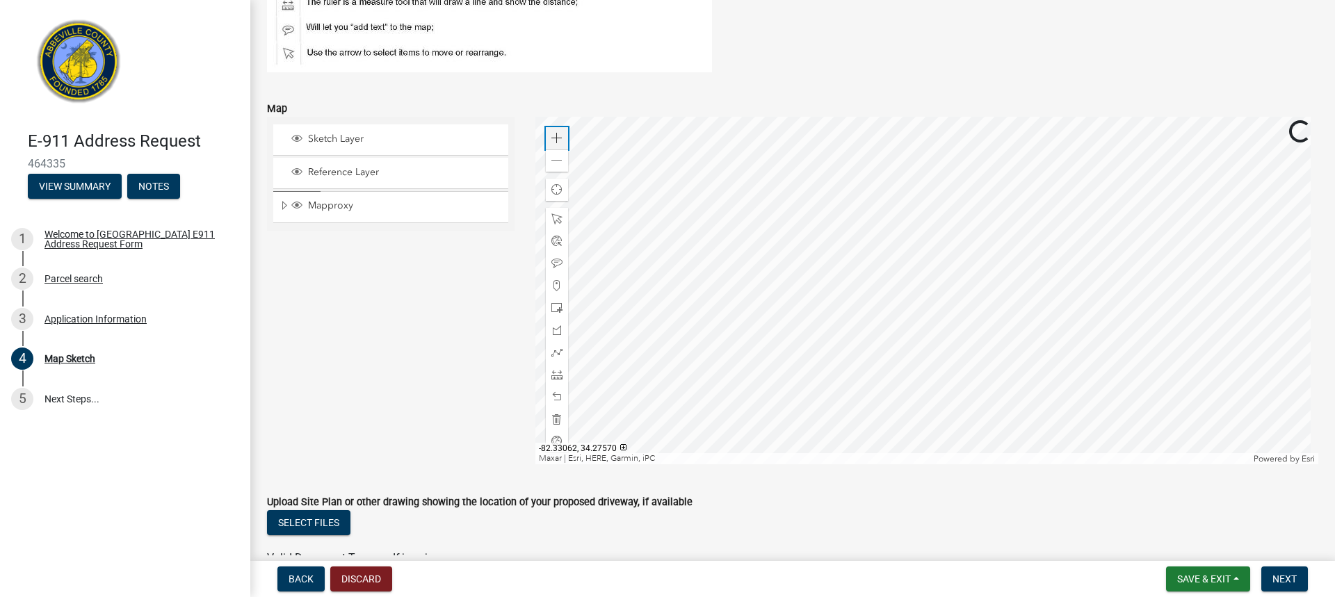
click at [551, 141] on span at bounding box center [556, 138] width 11 height 11
click at [921, 415] on div at bounding box center [927, 291] width 784 height 348
click at [556, 138] on span at bounding box center [556, 138] width 11 height 11
click at [910, 321] on div at bounding box center [927, 291] width 784 height 348
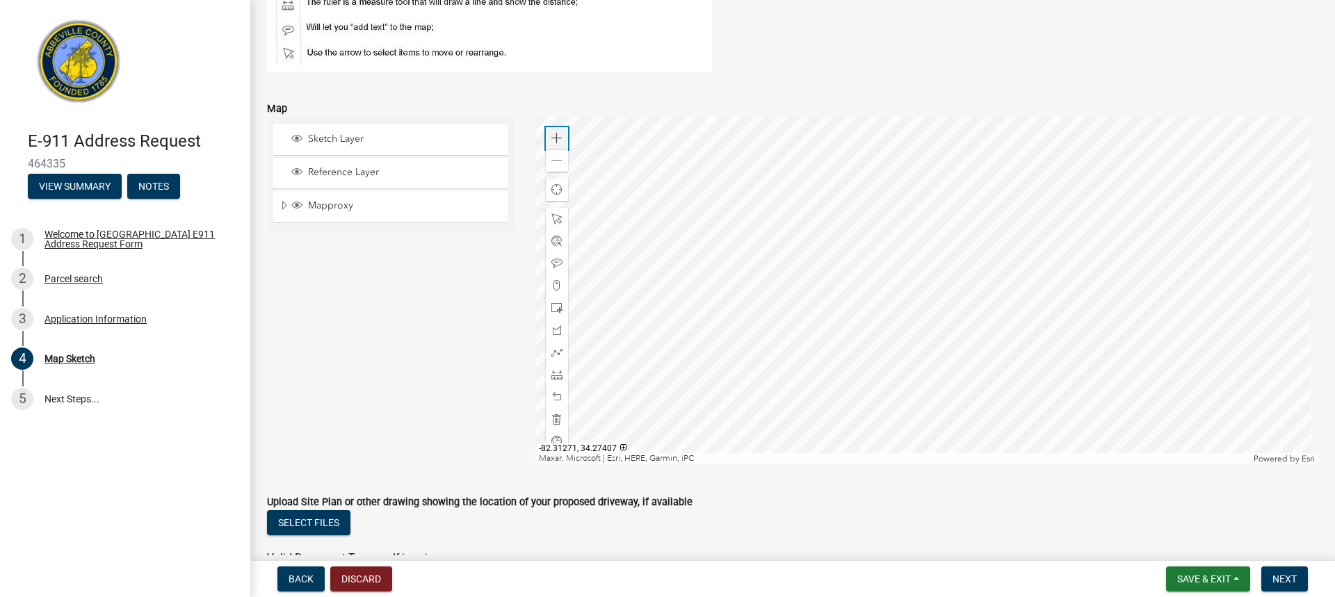
click at [552, 138] on span at bounding box center [556, 138] width 11 height 11
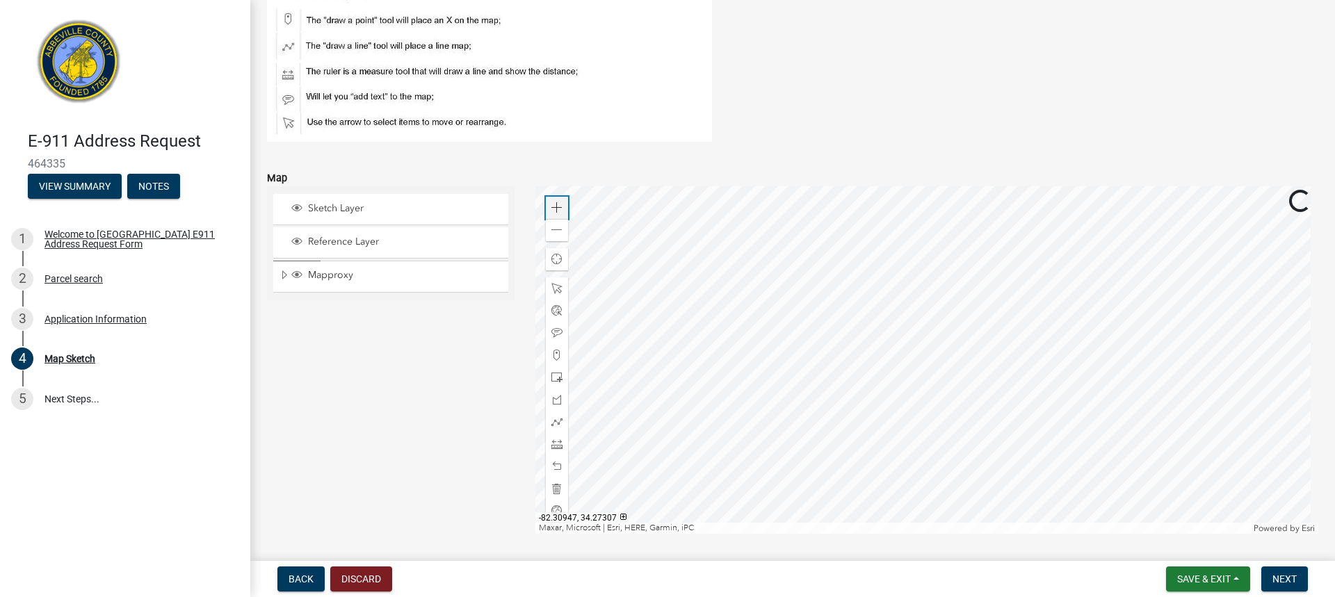
scroll to position [70, 0]
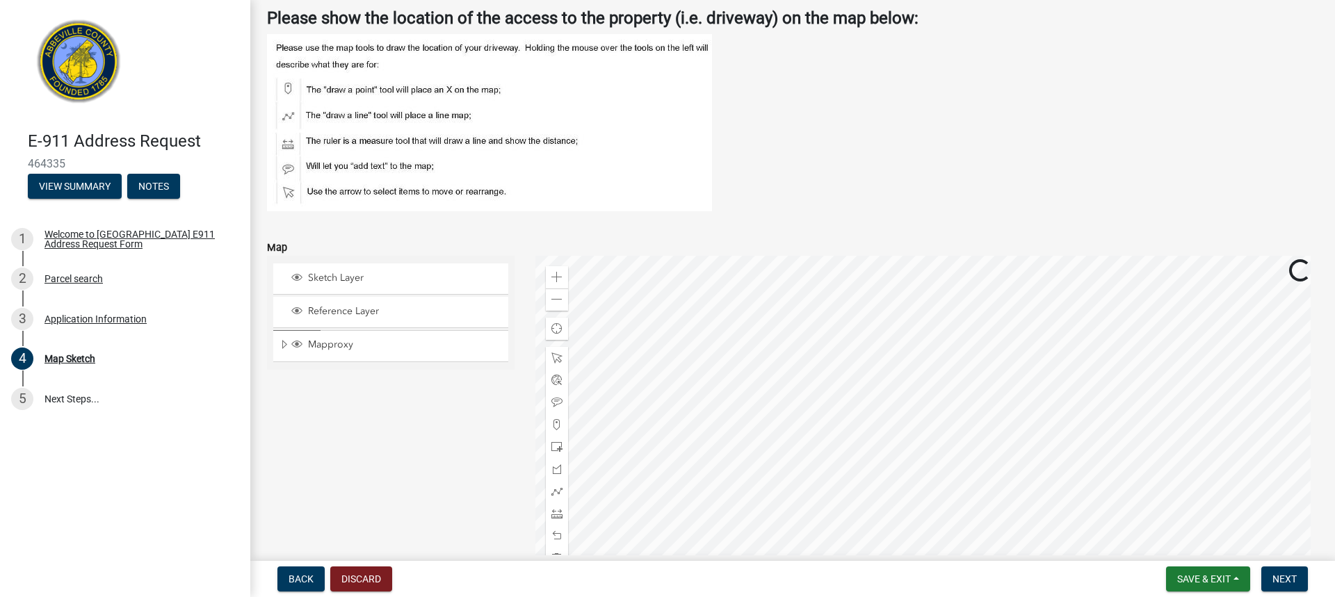
click at [809, 462] on div at bounding box center [927, 430] width 784 height 348
click at [1178, 351] on div at bounding box center [927, 430] width 784 height 348
click at [839, 494] on div at bounding box center [927, 430] width 784 height 348
click at [1267, 374] on div at bounding box center [927, 430] width 784 height 348
click at [1226, 342] on div at bounding box center [927, 430] width 784 height 348
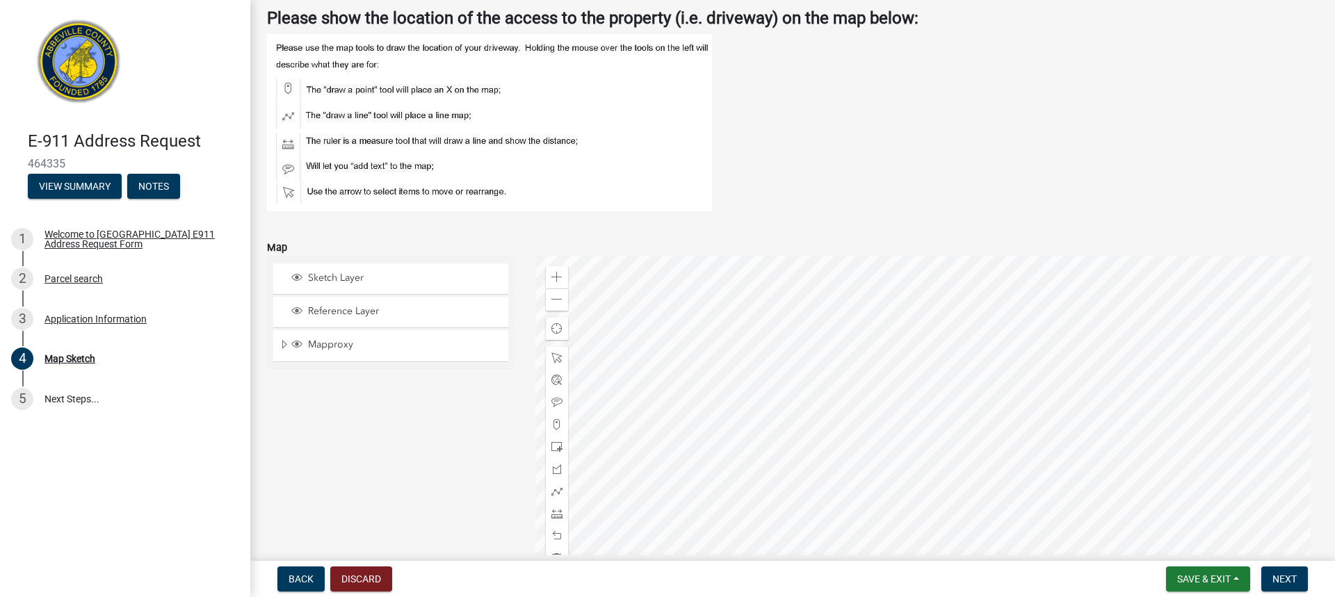
click at [959, 385] on div at bounding box center [927, 430] width 784 height 348
click at [898, 498] on div at bounding box center [927, 430] width 784 height 348
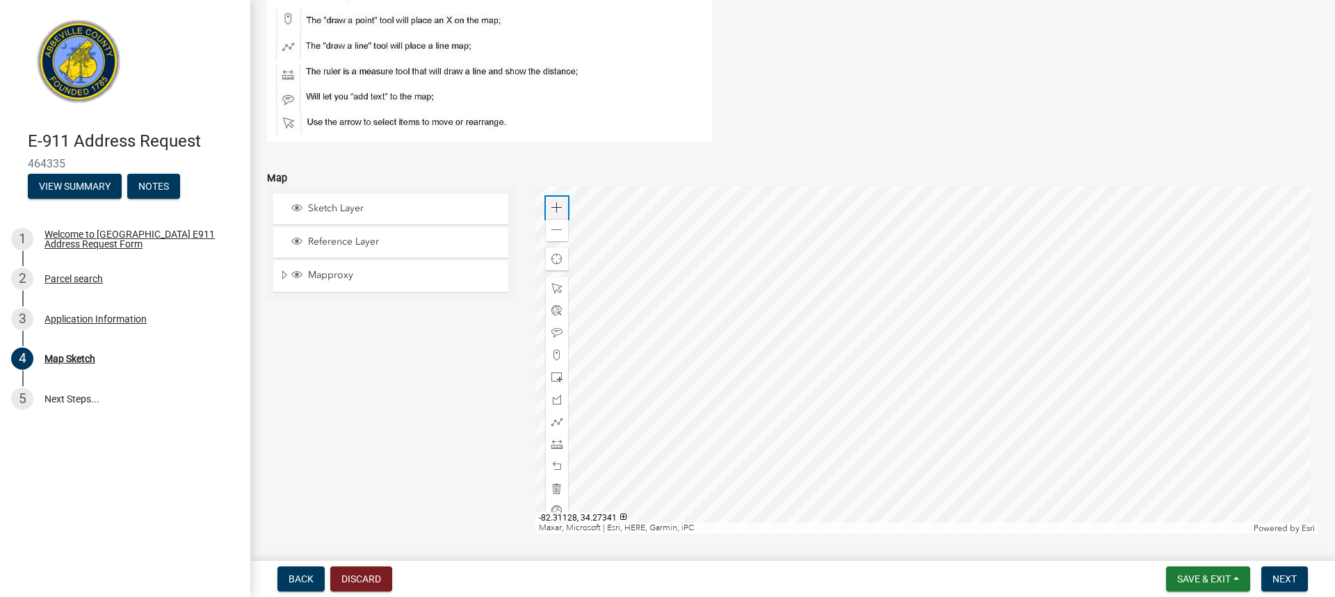
click at [558, 207] on span at bounding box center [556, 207] width 11 height 11
click at [556, 207] on span at bounding box center [556, 207] width 11 height 11
click at [942, 337] on div at bounding box center [927, 360] width 784 height 348
click at [551, 227] on span at bounding box center [556, 230] width 11 height 11
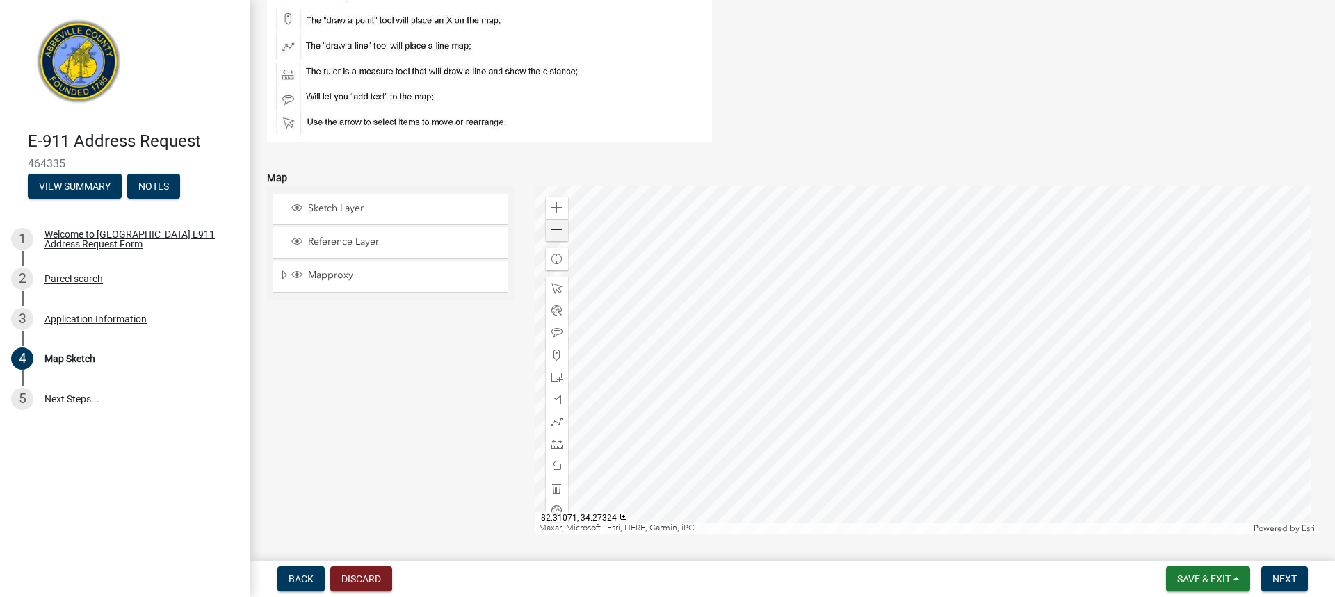
click at [902, 341] on div at bounding box center [927, 360] width 784 height 348
click at [553, 353] on span at bounding box center [556, 355] width 11 height 11
click at [901, 343] on div at bounding box center [927, 360] width 784 height 348
click at [561, 234] on div "Zoom out" at bounding box center [557, 230] width 22 height 22
click at [556, 234] on span at bounding box center [556, 230] width 11 height 11
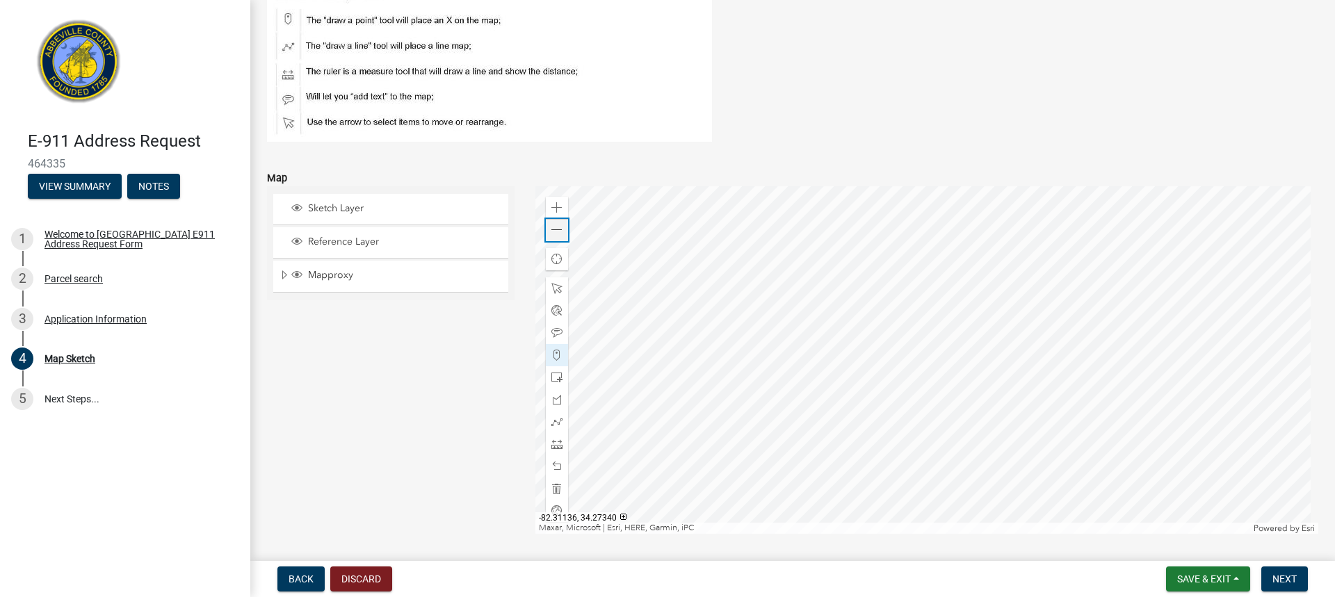
click at [556, 234] on span at bounding box center [556, 230] width 11 height 11
click at [661, 299] on div at bounding box center [927, 360] width 784 height 348
click at [552, 209] on span at bounding box center [556, 207] width 11 height 11
click at [945, 305] on div at bounding box center [927, 360] width 784 height 348
click at [919, 467] on div at bounding box center [927, 360] width 784 height 348
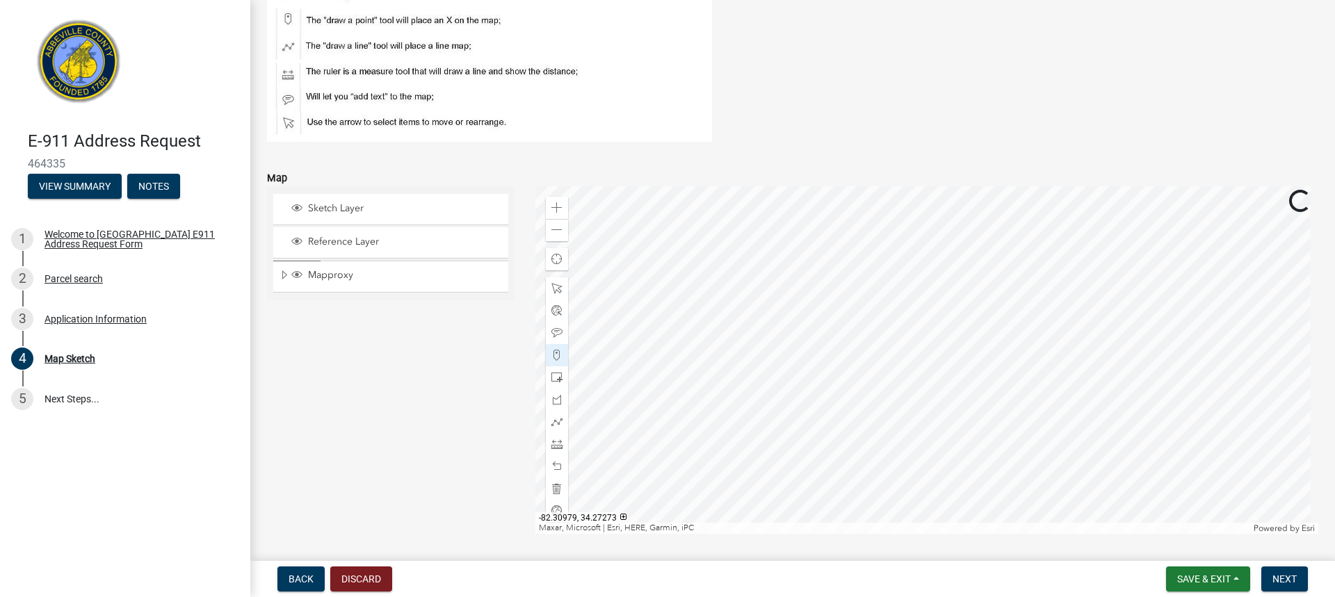
click at [866, 404] on div at bounding box center [927, 360] width 784 height 348
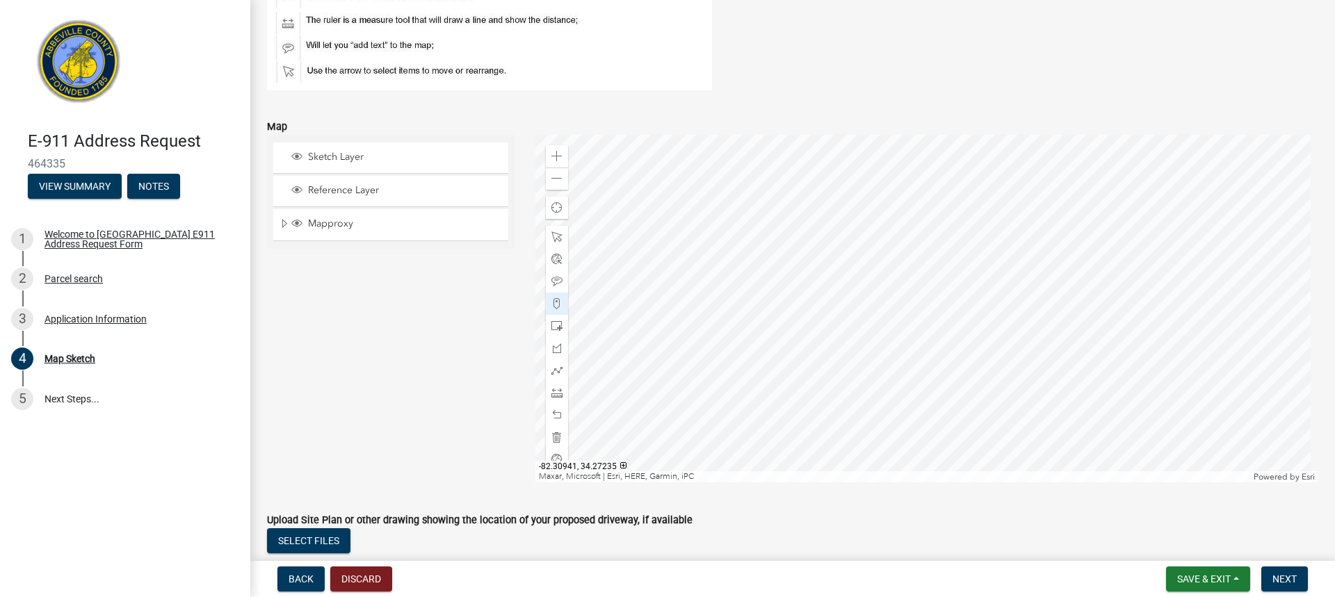
scroll to position [209, 0]
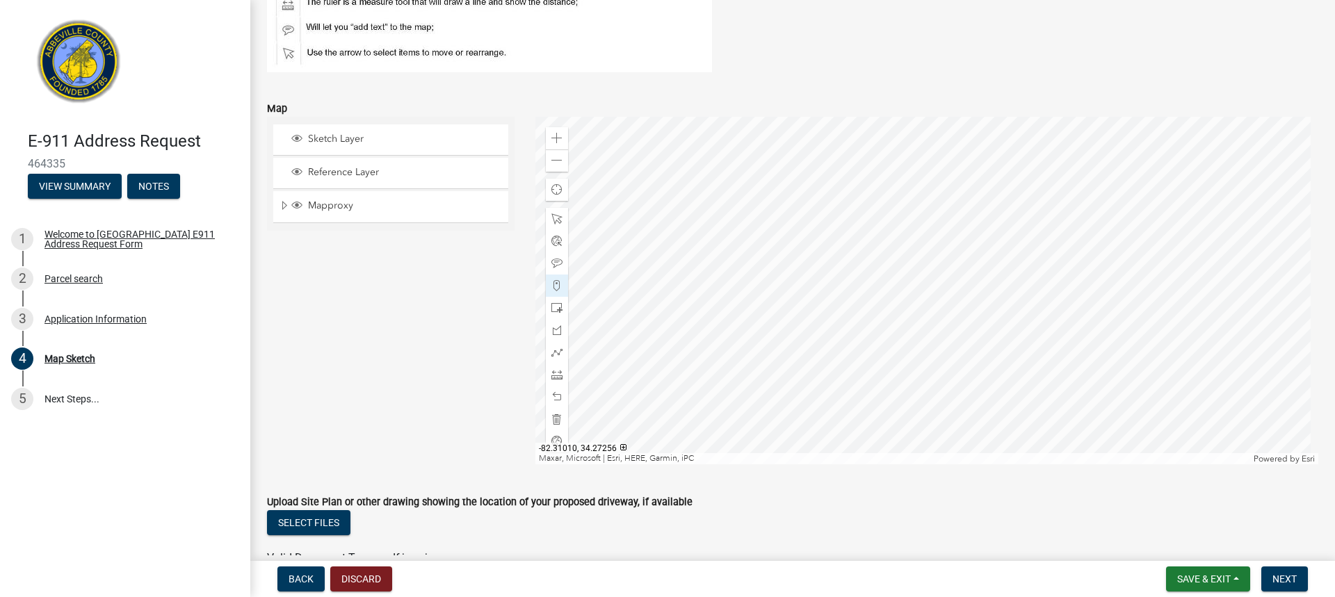
click at [826, 362] on div at bounding box center [927, 291] width 784 height 348
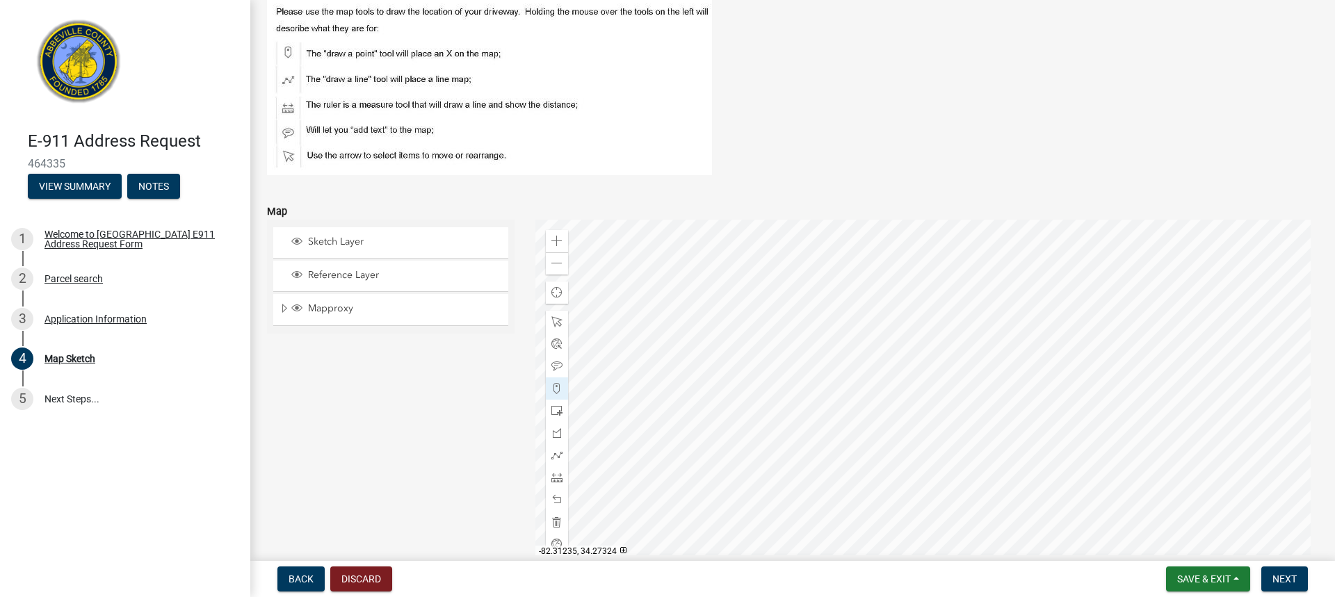
scroll to position [139, 0]
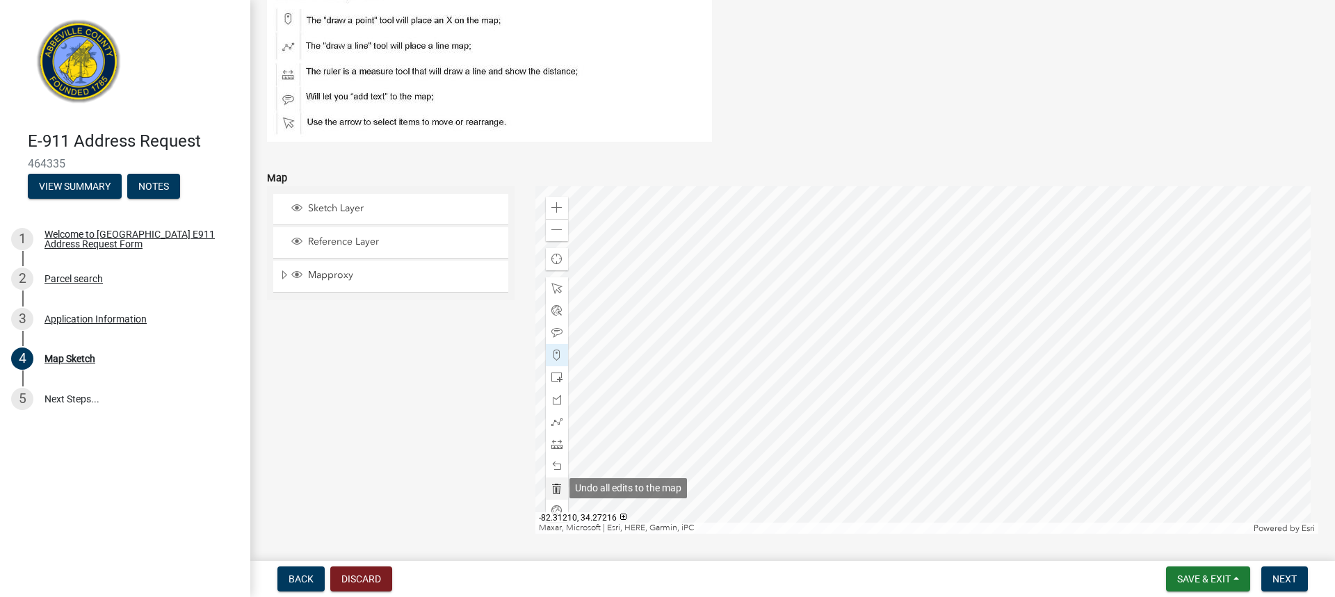
click at [557, 486] on span at bounding box center [556, 488] width 11 height 11
click at [552, 359] on span at bounding box center [556, 355] width 11 height 11
click at [749, 320] on div at bounding box center [927, 360] width 784 height 348
click at [1293, 576] on span "Next" at bounding box center [1284, 579] width 24 height 11
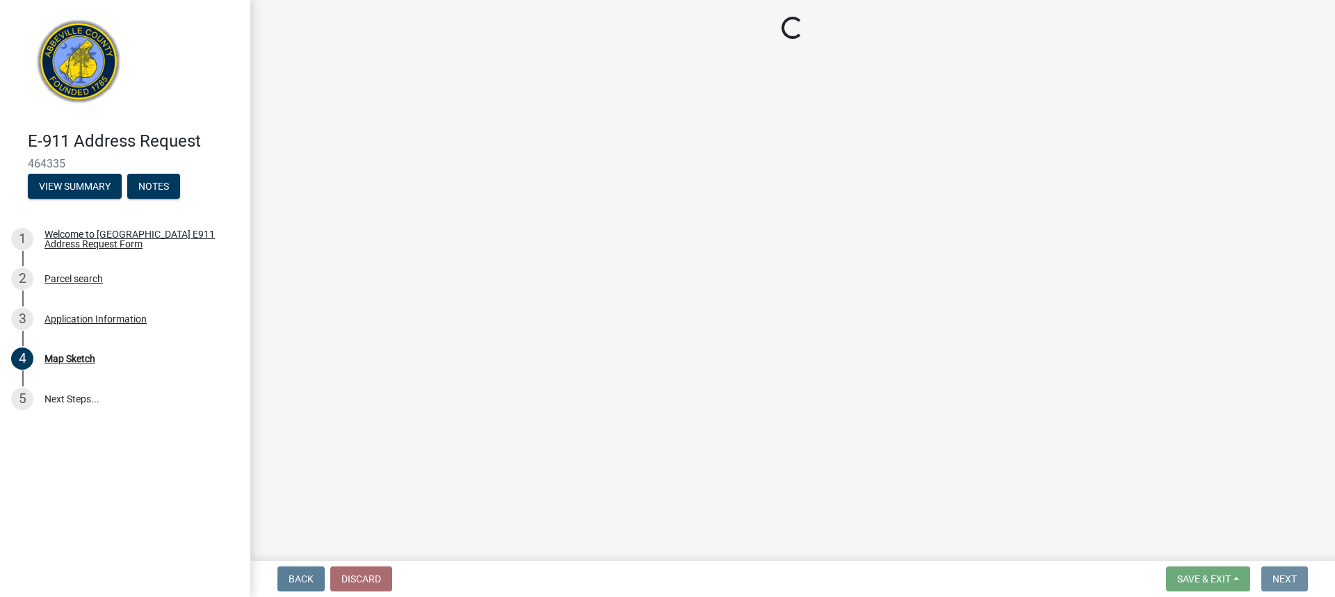
scroll to position [0, 0]
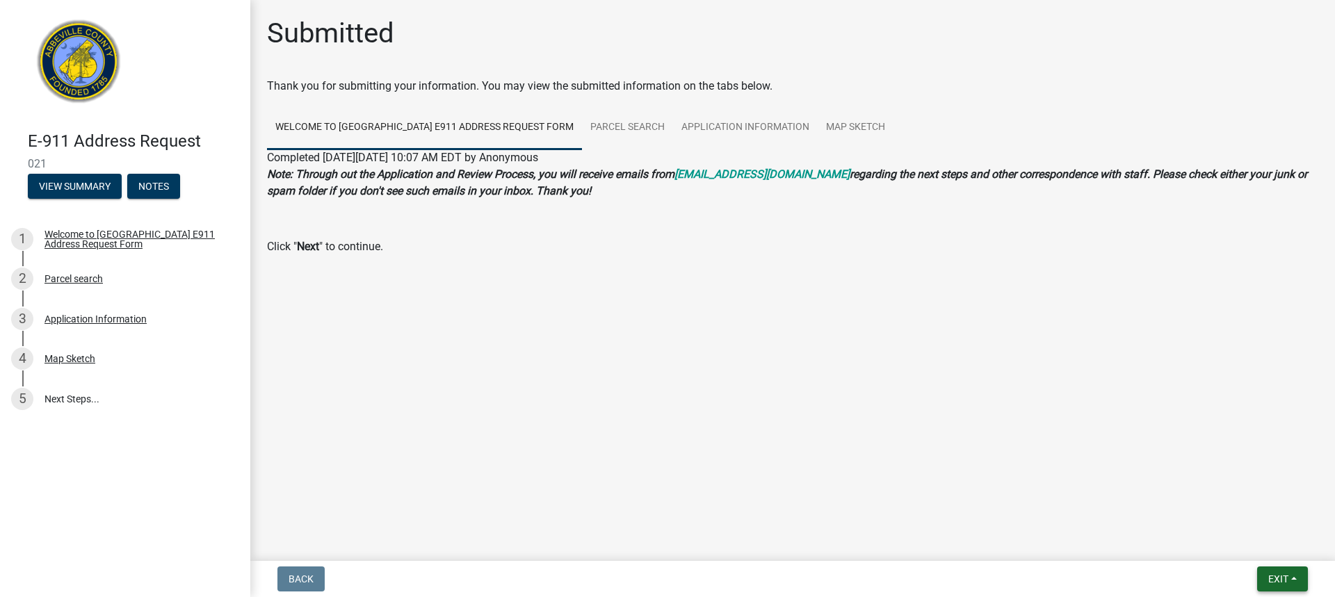
click at [1280, 575] on span "Exit" at bounding box center [1278, 579] width 20 height 11
click at [1233, 542] on button "Save & Exit" at bounding box center [1252, 542] width 111 height 33
